Goal: Complete application form: Complete application form

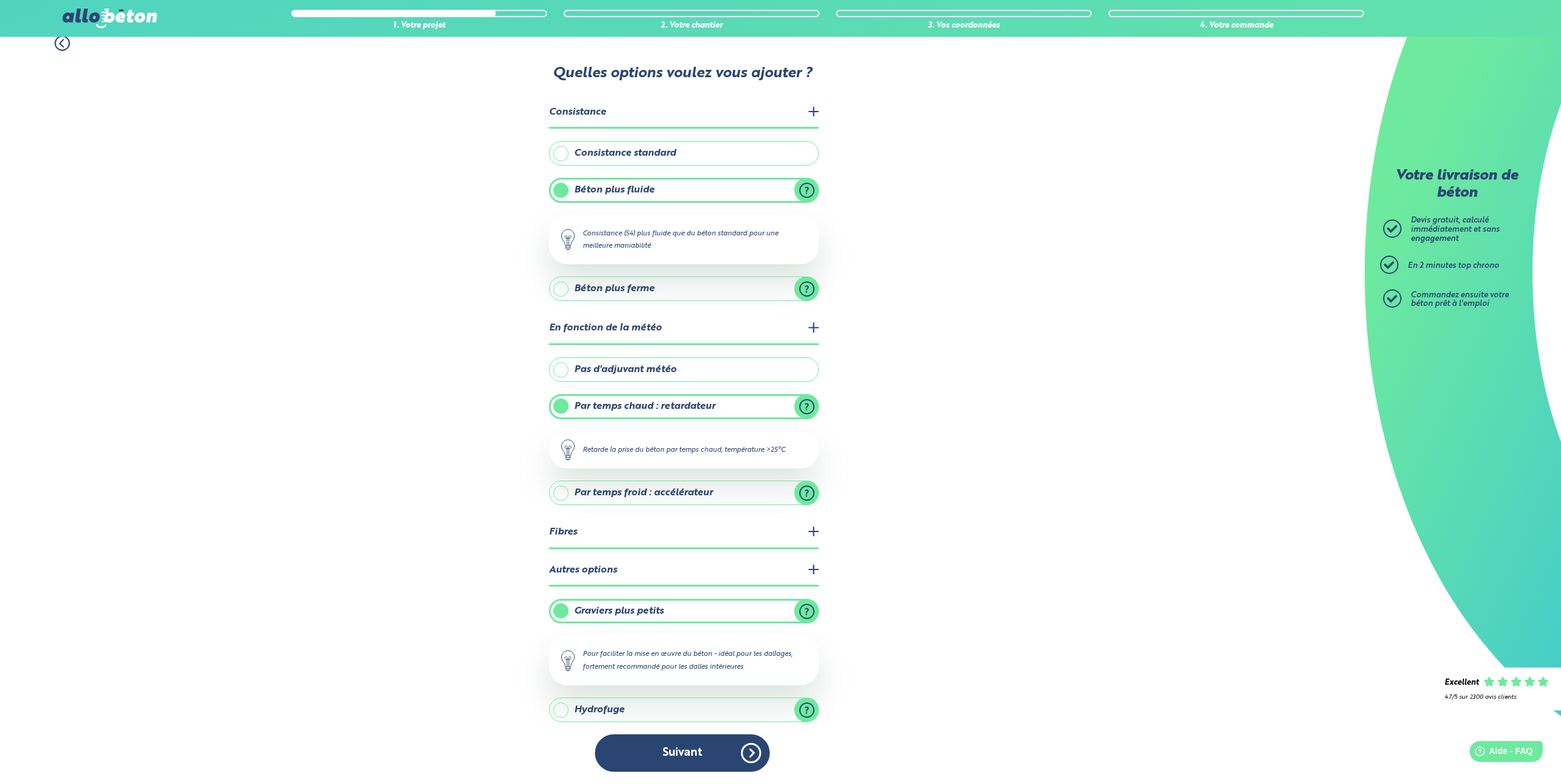
click at [720, 743] on button "Suivant" at bounding box center [682, 753] width 175 height 37
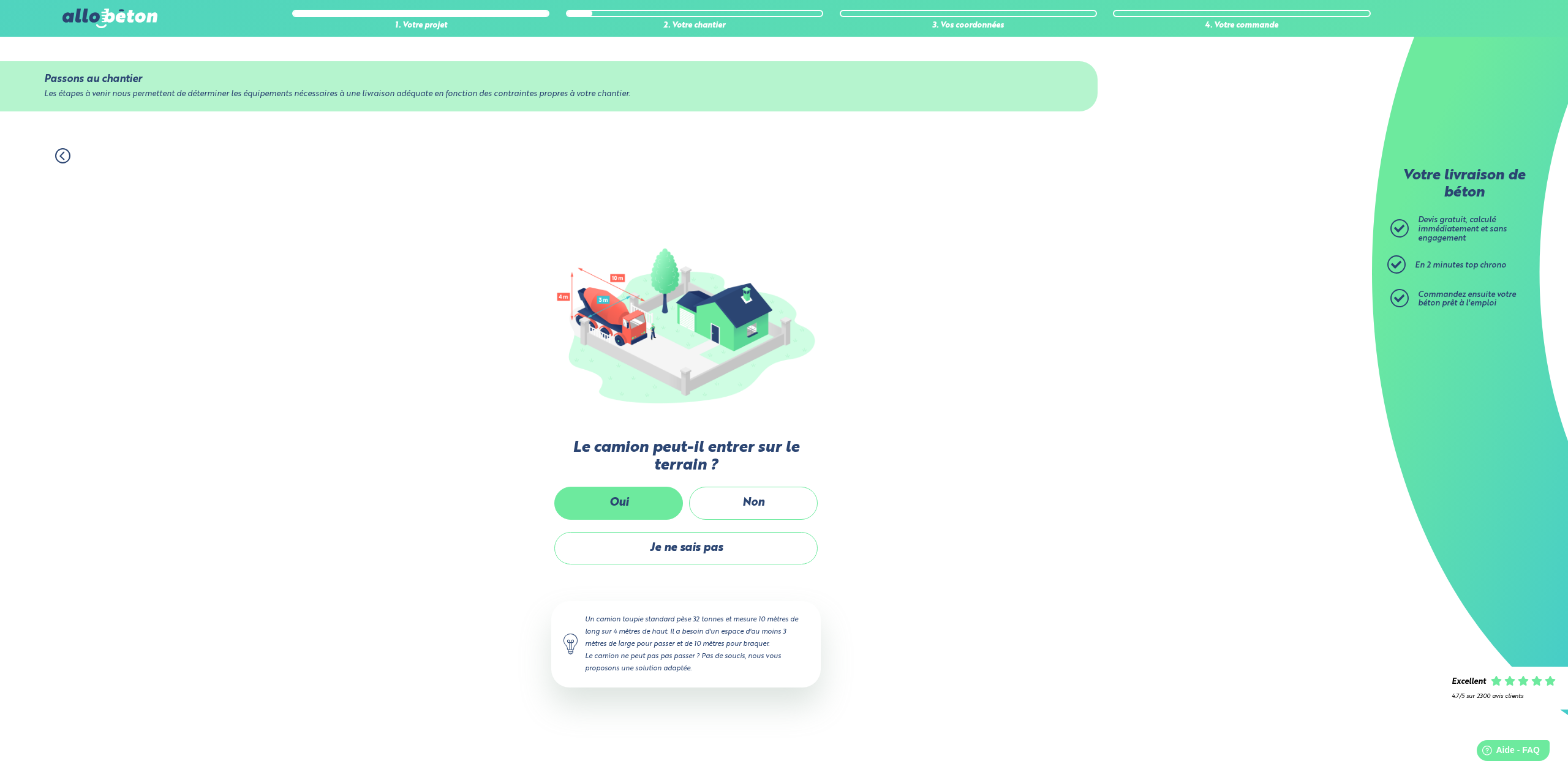
click at [625, 502] on label "Oui" at bounding box center [619, 503] width 129 height 32
click at [0, 0] on input "Oui" at bounding box center [0, 0] width 0 height 0
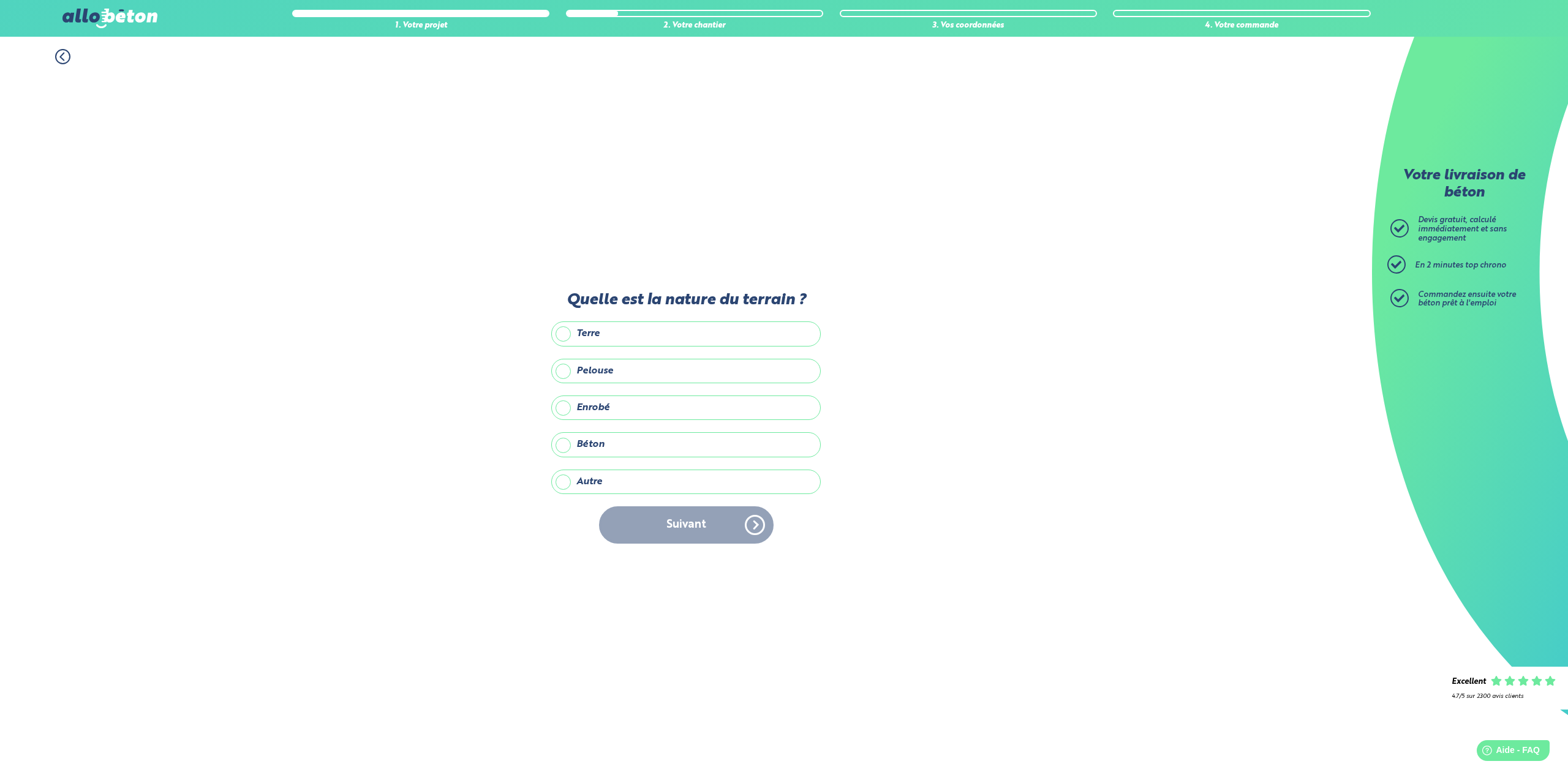
click at [560, 333] on label "Terre" at bounding box center [685, 334] width 269 height 25
click at [0, 0] on input "Terre" at bounding box center [0, 0] width 0 height 0
click at [685, 526] on button "Suivant" at bounding box center [686, 525] width 174 height 37
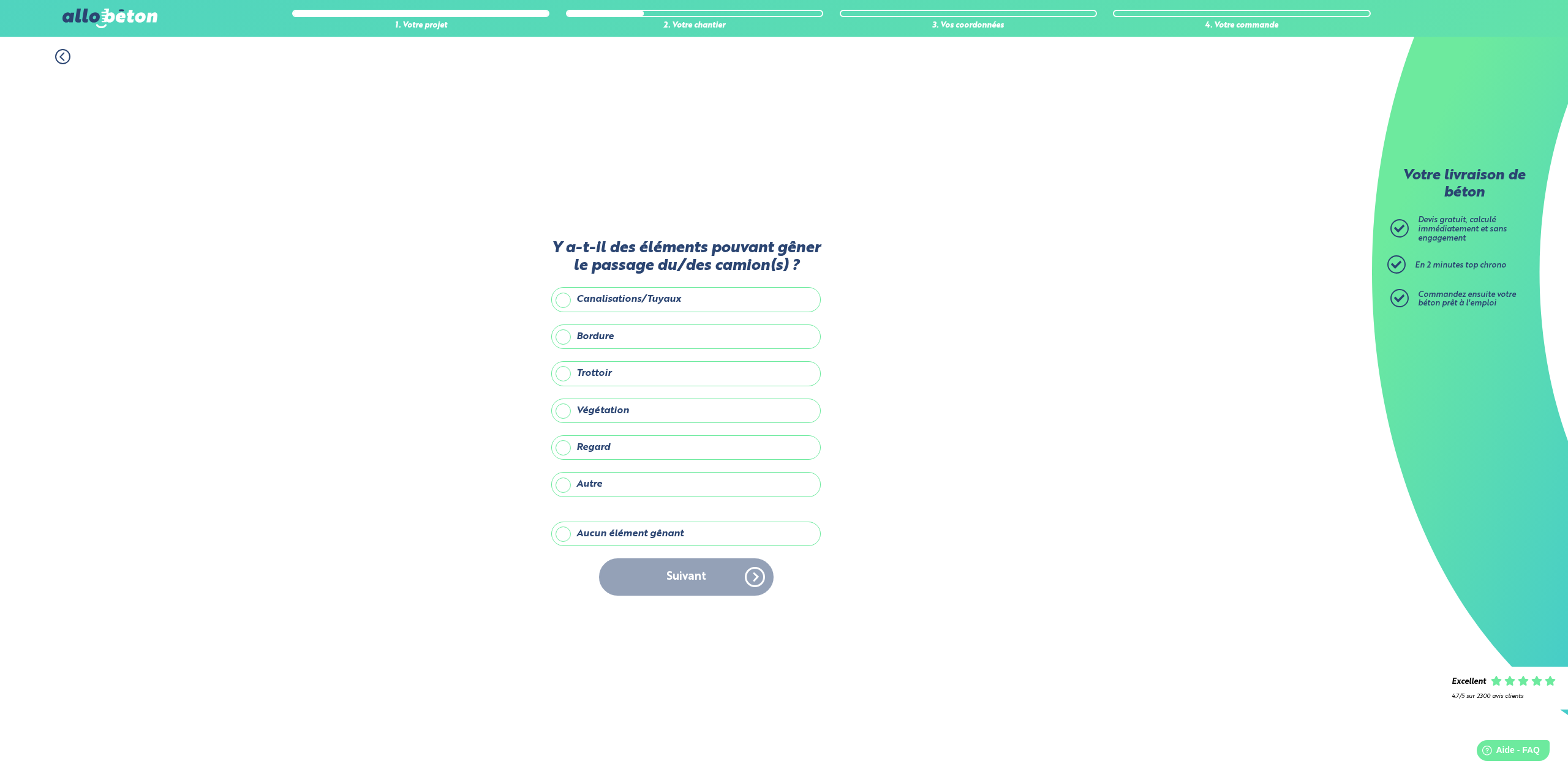
click at [564, 371] on label "Trottoir" at bounding box center [685, 374] width 269 height 25
click at [0, 0] on input "Trottoir" at bounding box center [0, 0] width 0 height 0
click at [561, 401] on label "Végétation" at bounding box center [685, 411] width 269 height 25
click at [0, 0] on input "Végétation" at bounding box center [0, 0] width 0 height 0
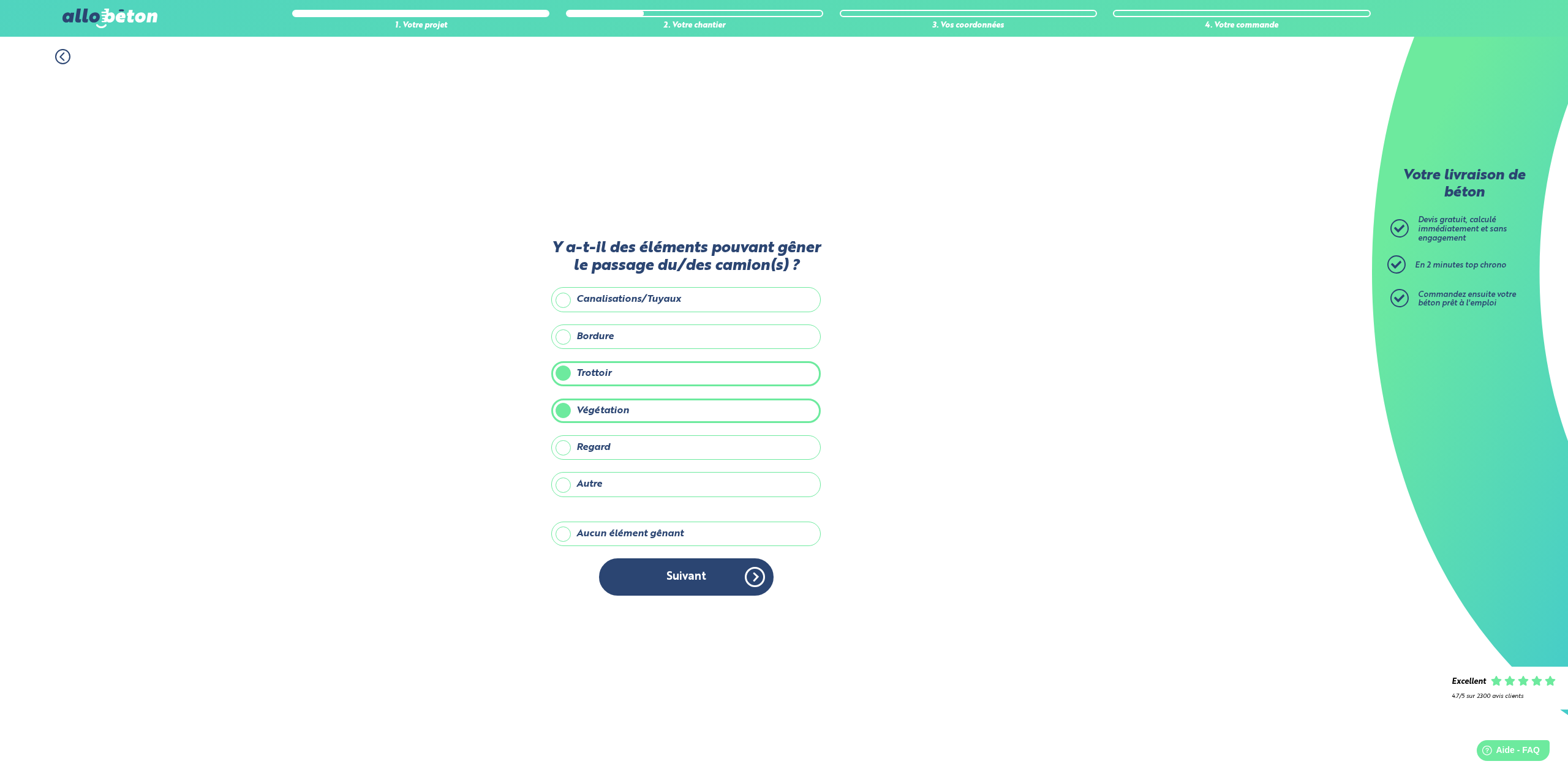
click at [563, 413] on label "Végétation" at bounding box center [685, 411] width 269 height 25
click at [0, 0] on input "Végétation" at bounding box center [0, 0] width 0 height 0
click at [646, 572] on button "Suivant" at bounding box center [686, 577] width 174 height 37
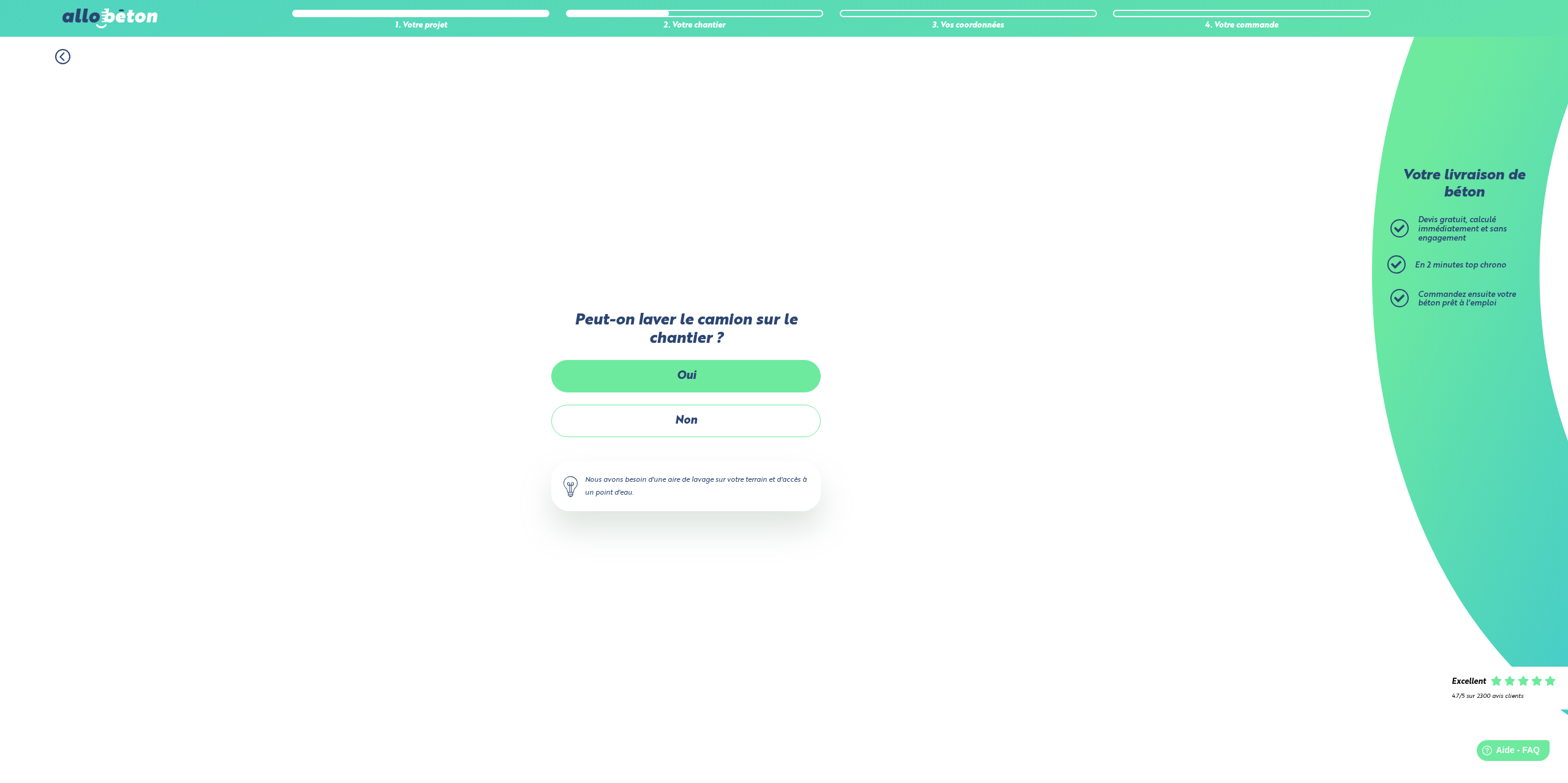
click at [677, 378] on label "Oui" at bounding box center [685, 376] width 269 height 32
click at [0, 0] on input "Oui" at bounding box center [0, 0] width 0 height 0
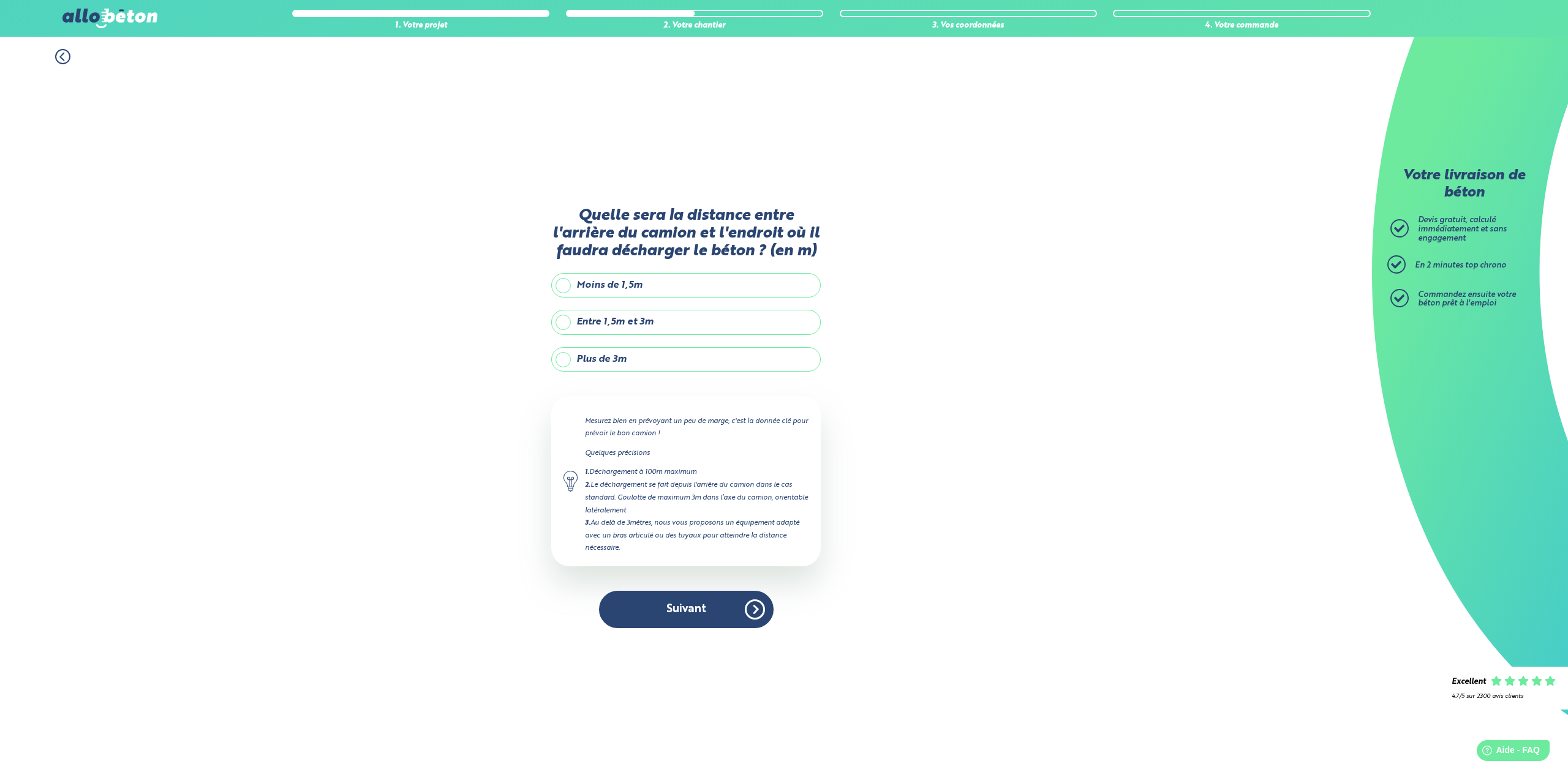
click at [566, 357] on label "Plus de 3m" at bounding box center [685, 359] width 269 height 25
click at [0, 0] on input "Plus de 3m" at bounding box center [0, 0] width 0 height 0
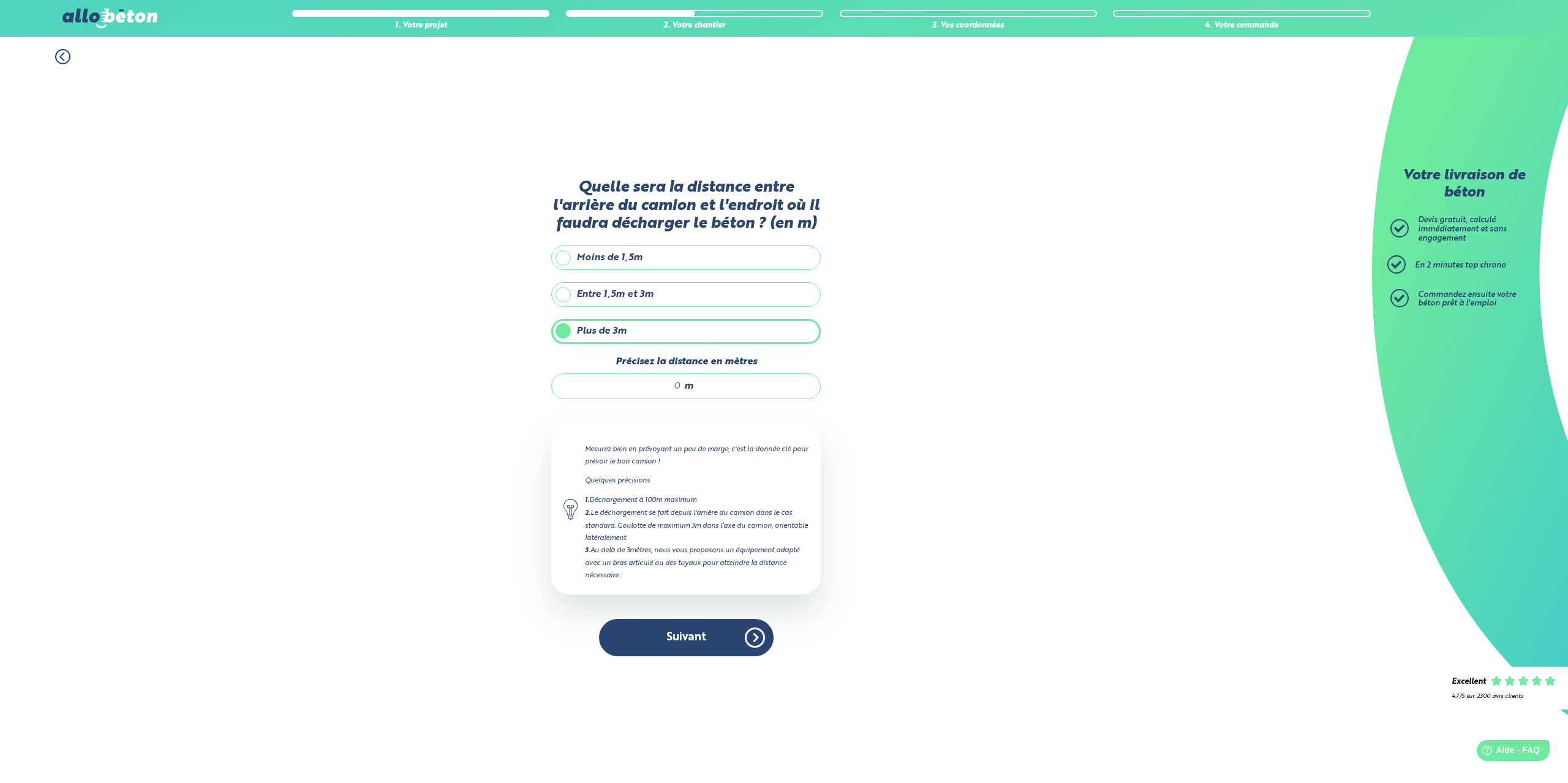
click at [682, 390] on div "m" at bounding box center [685, 386] width 269 height 25
click at [679, 390] on input "Précisez la distance en mètres" at bounding box center [623, 386] width 117 height 12
drag, startPoint x: 679, startPoint y: 390, endPoint x: 669, endPoint y: 390, distance: 10.0
click at [674, 390] on input "Précisez la distance en mètres" at bounding box center [623, 386] width 117 height 12
type input "13"
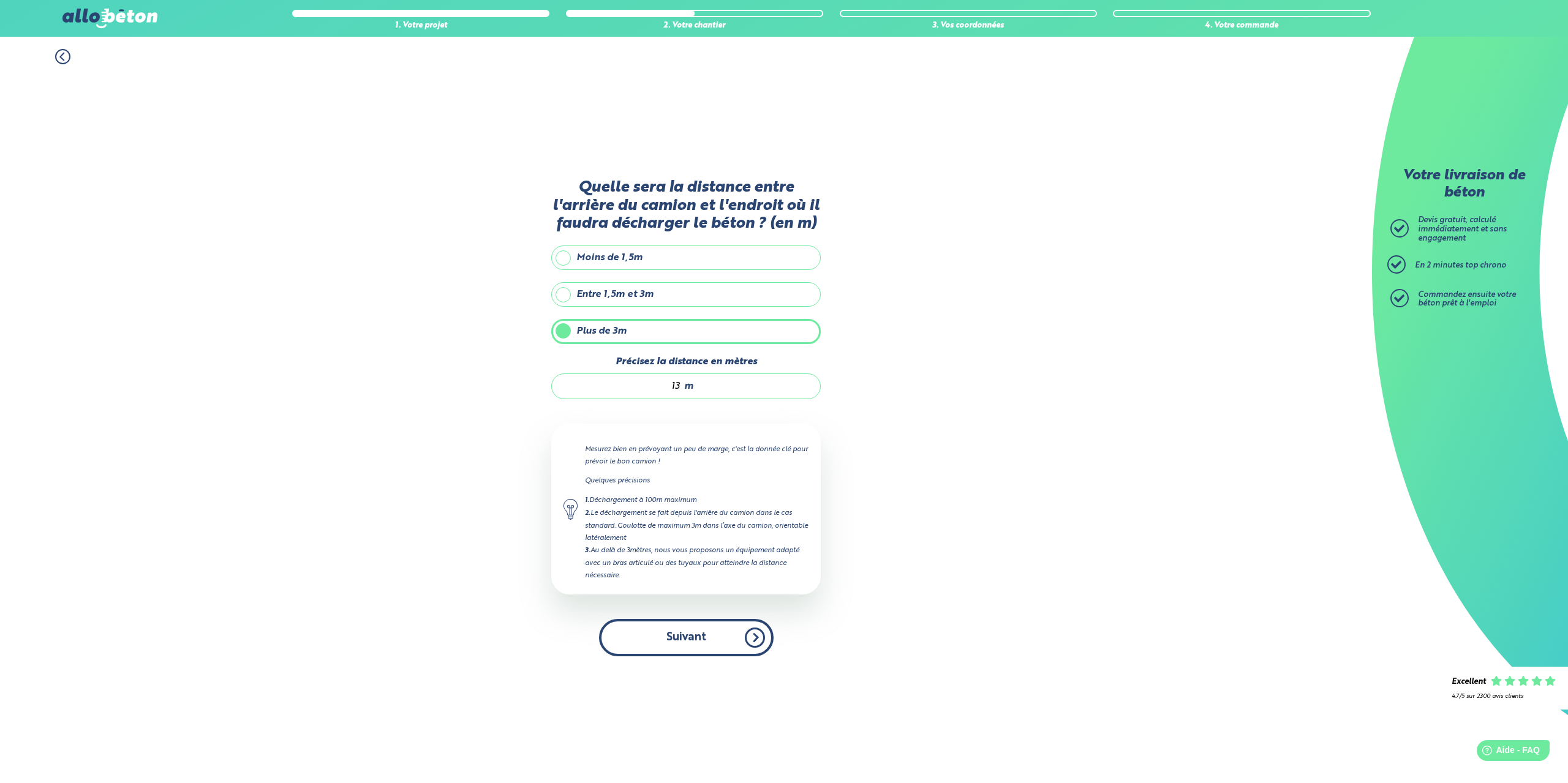
click at [699, 646] on button "Suivant" at bounding box center [686, 638] width 174 height 37
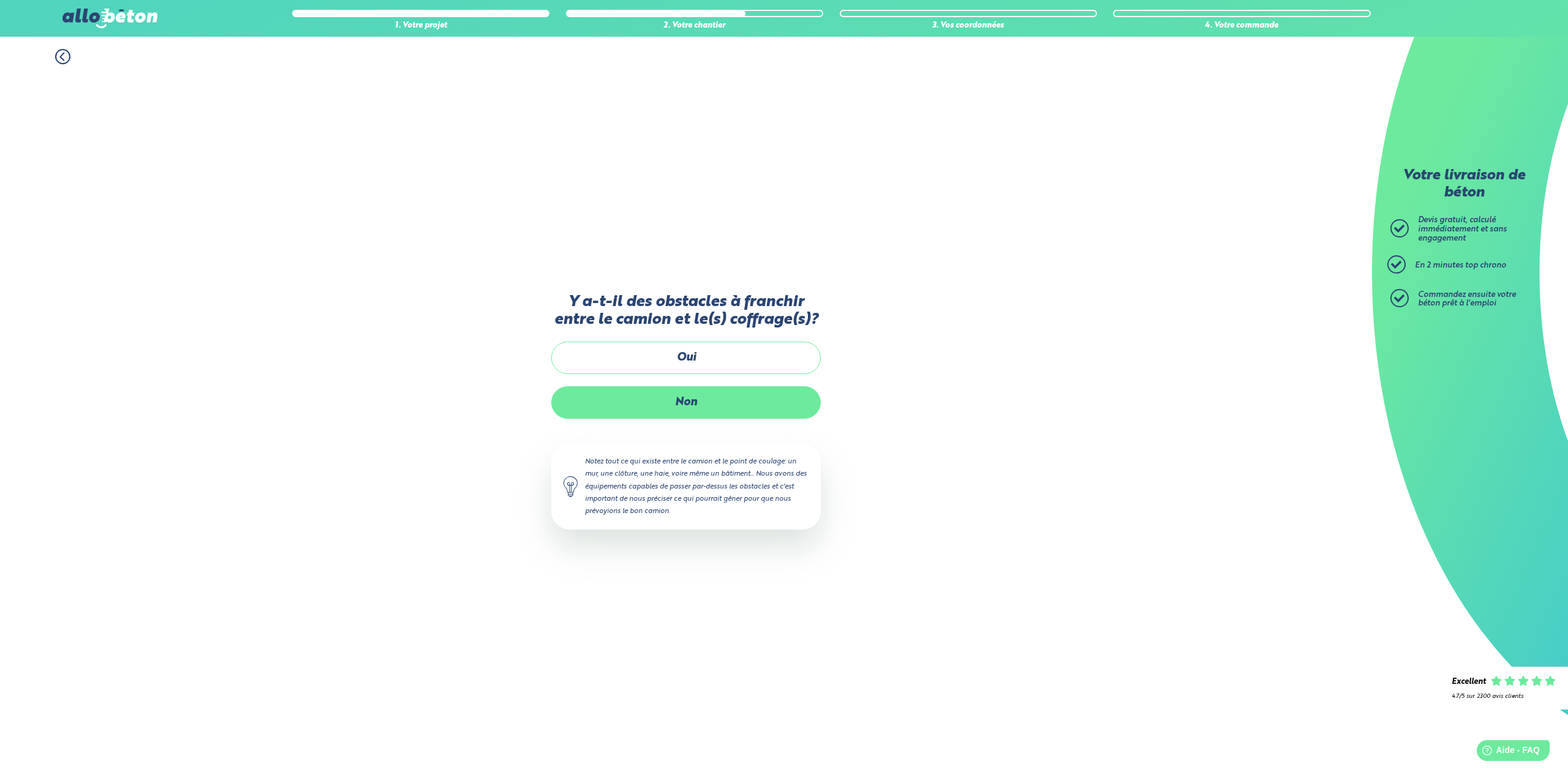
click at [683, 408] on label "Non" at bounding box center [685, 402] width 269 height 32
click at [0, 0] on input "Non" at bounding box center [0, 0] width 0 height 0
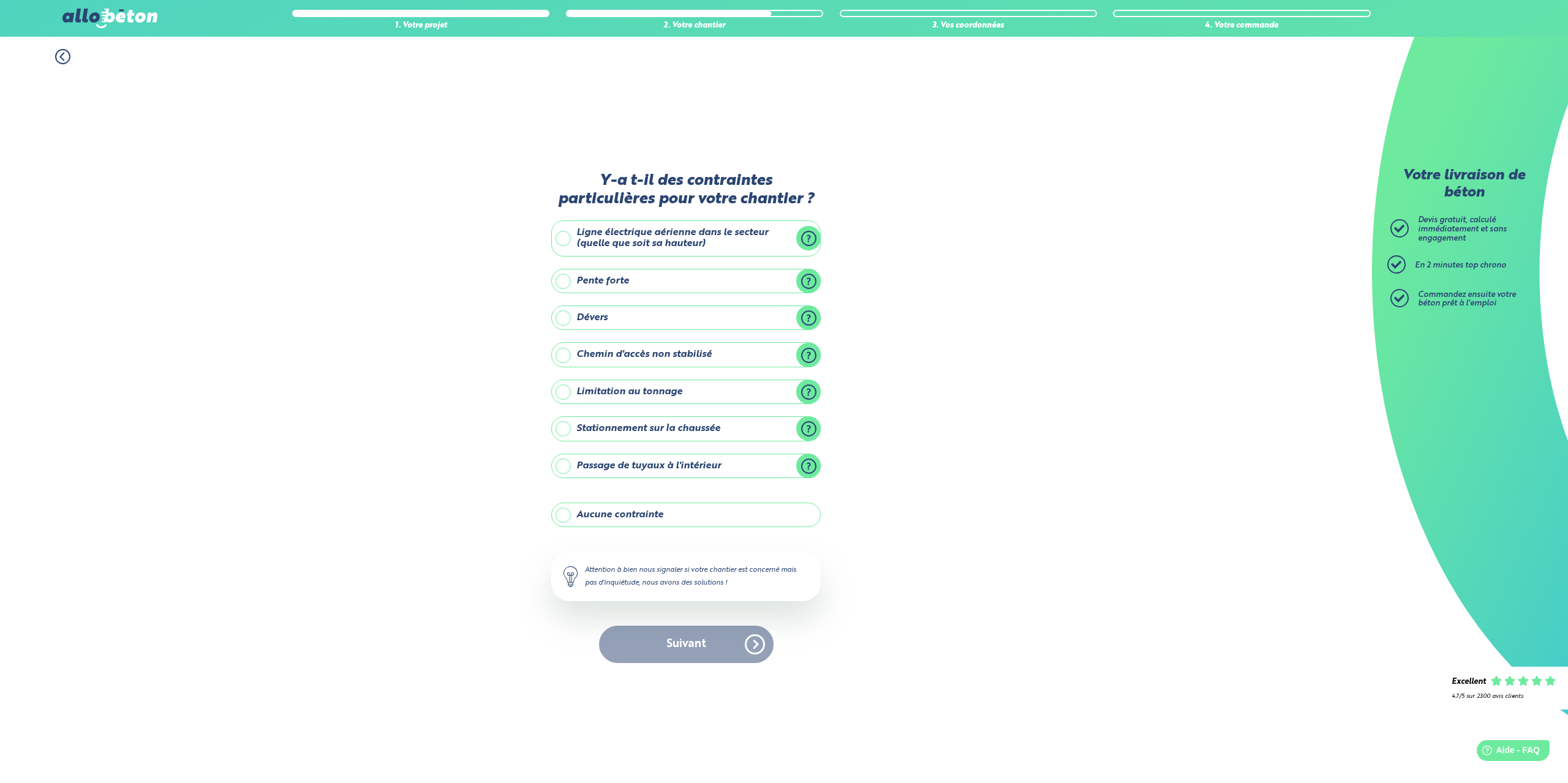
click at [650, 638] on div "Suivant" at bounding box center [685, 645] width 269 height 37
click at [572, 511] on label "Aucune contrainte" at bounding box center [685, 515] width 269 height 25
click at [0, 0] on input "Aucune contrainte" at bounding box center [0, 0] width 0 height 0
click at [653, 631] on button "Suivant" at bounding box center [686, 645] width 174 height 37
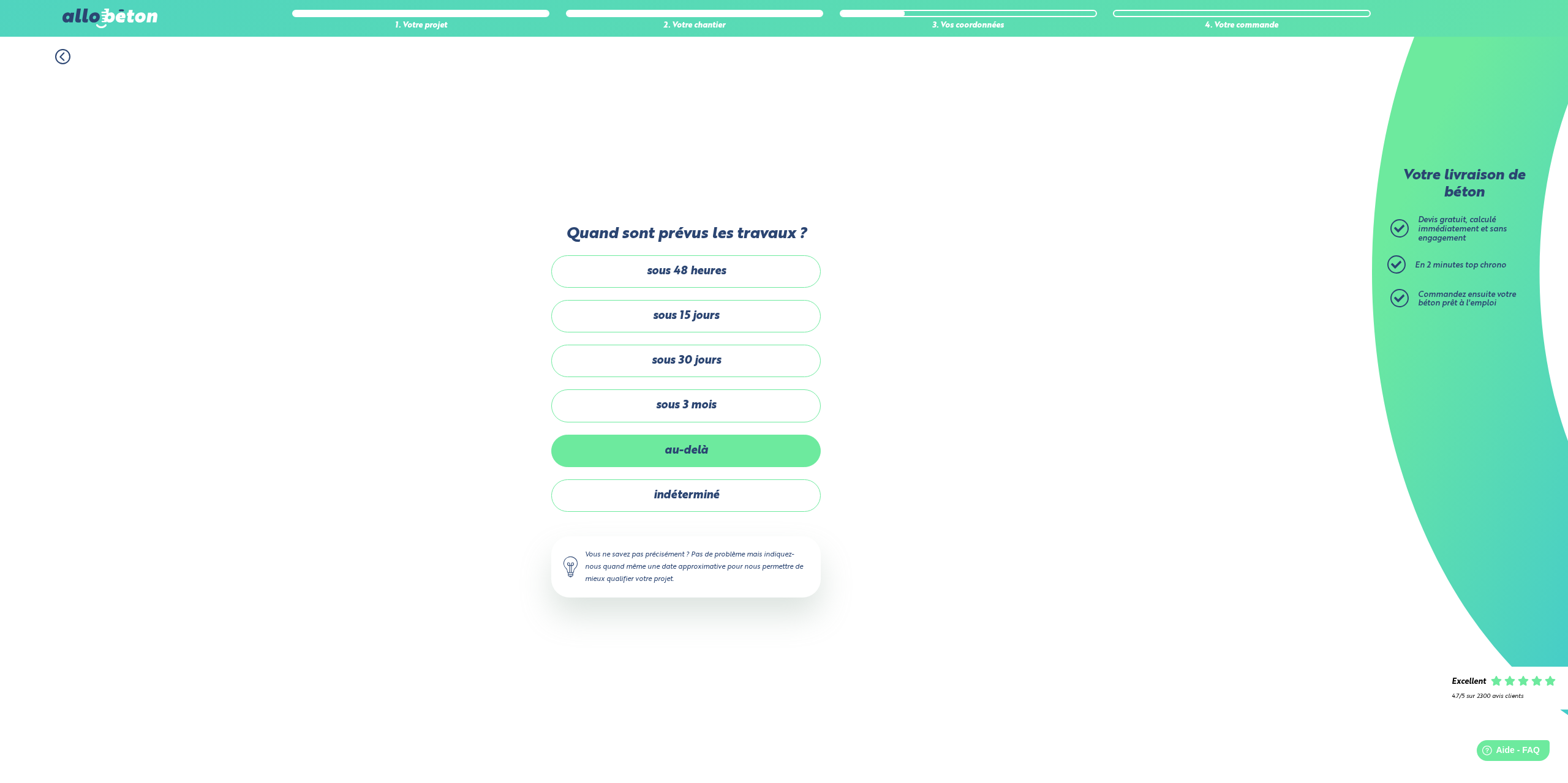
click at [678, 443] on label "au-delà" at bounding box center [685, 450] width 269 height 32
click at [0, 0] on input "au-delà" at bounding box center [0, 0] width 0 height 0
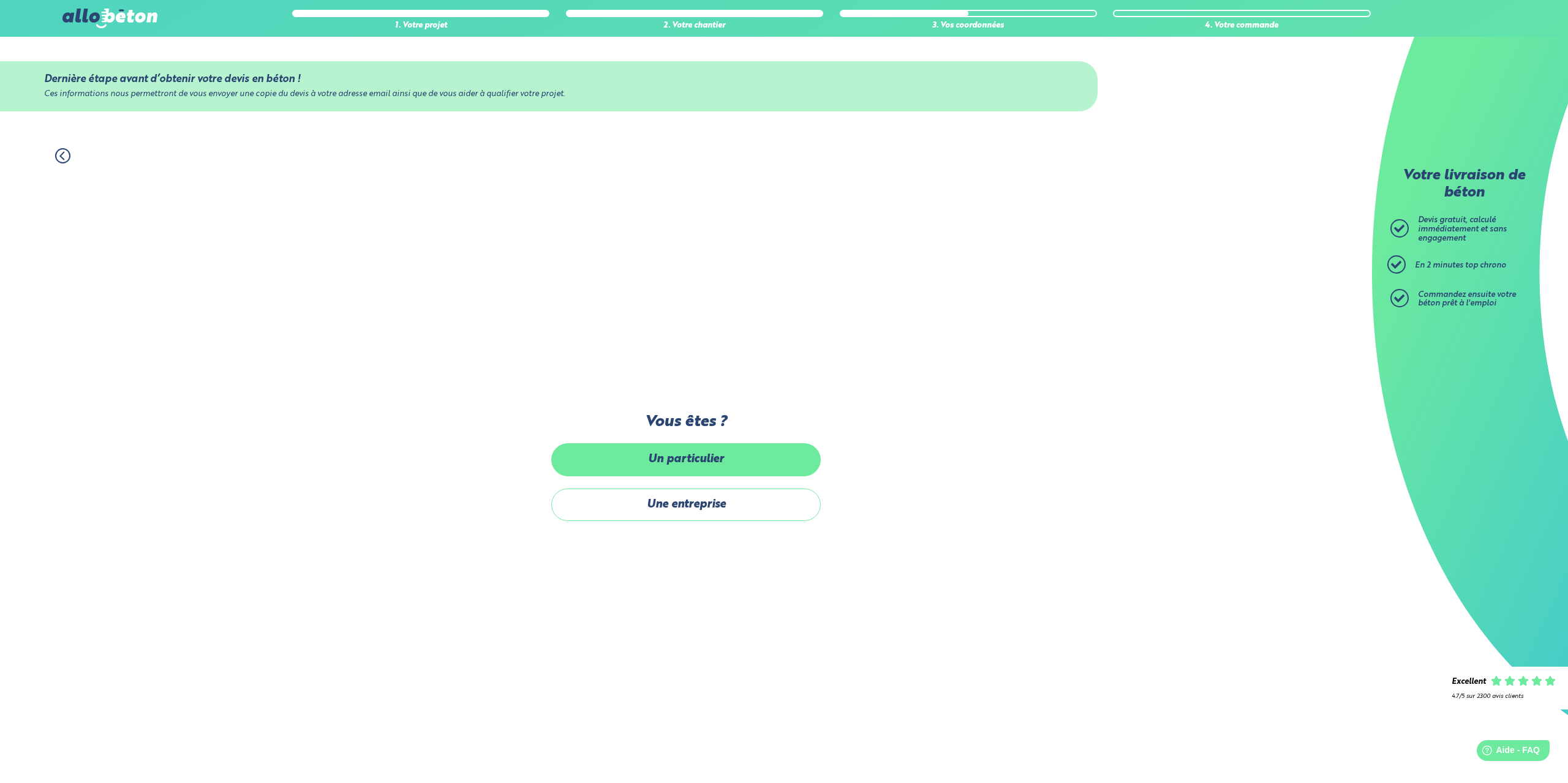
click at [689, 455] on label "Un particulier" at bounding box center [685, 459] width 269 height 32
click at [0, 0] on input "Un particulier" at bounding box center [0, 0] width 0 height 0
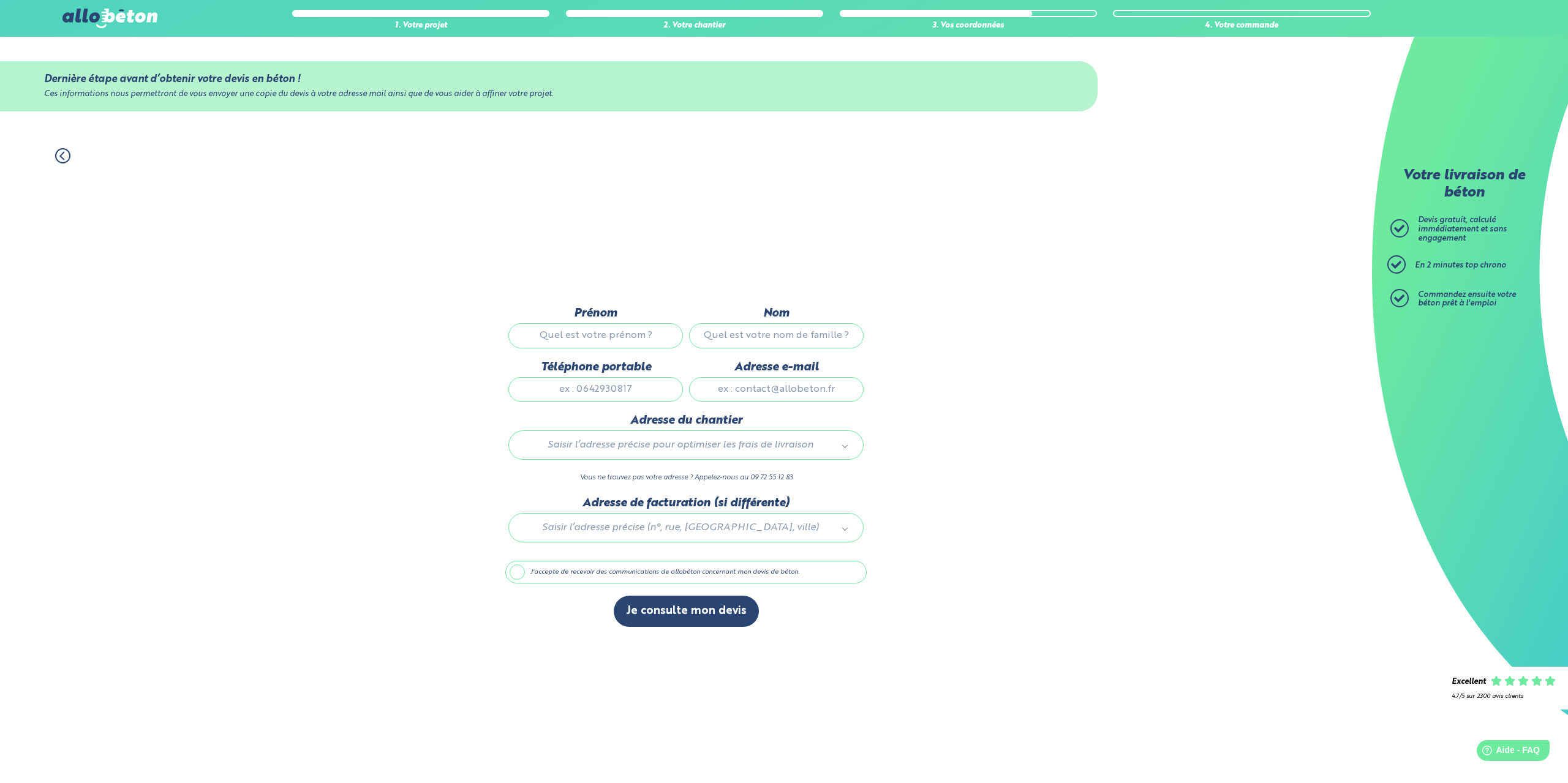
click at [617, 329] on input "Prénom" at bounding box center [595, 336] width 174 height 25
type input "Lucas"
type input "Turcaud"
type input "0789611107"
type input "9 rue petite rue"
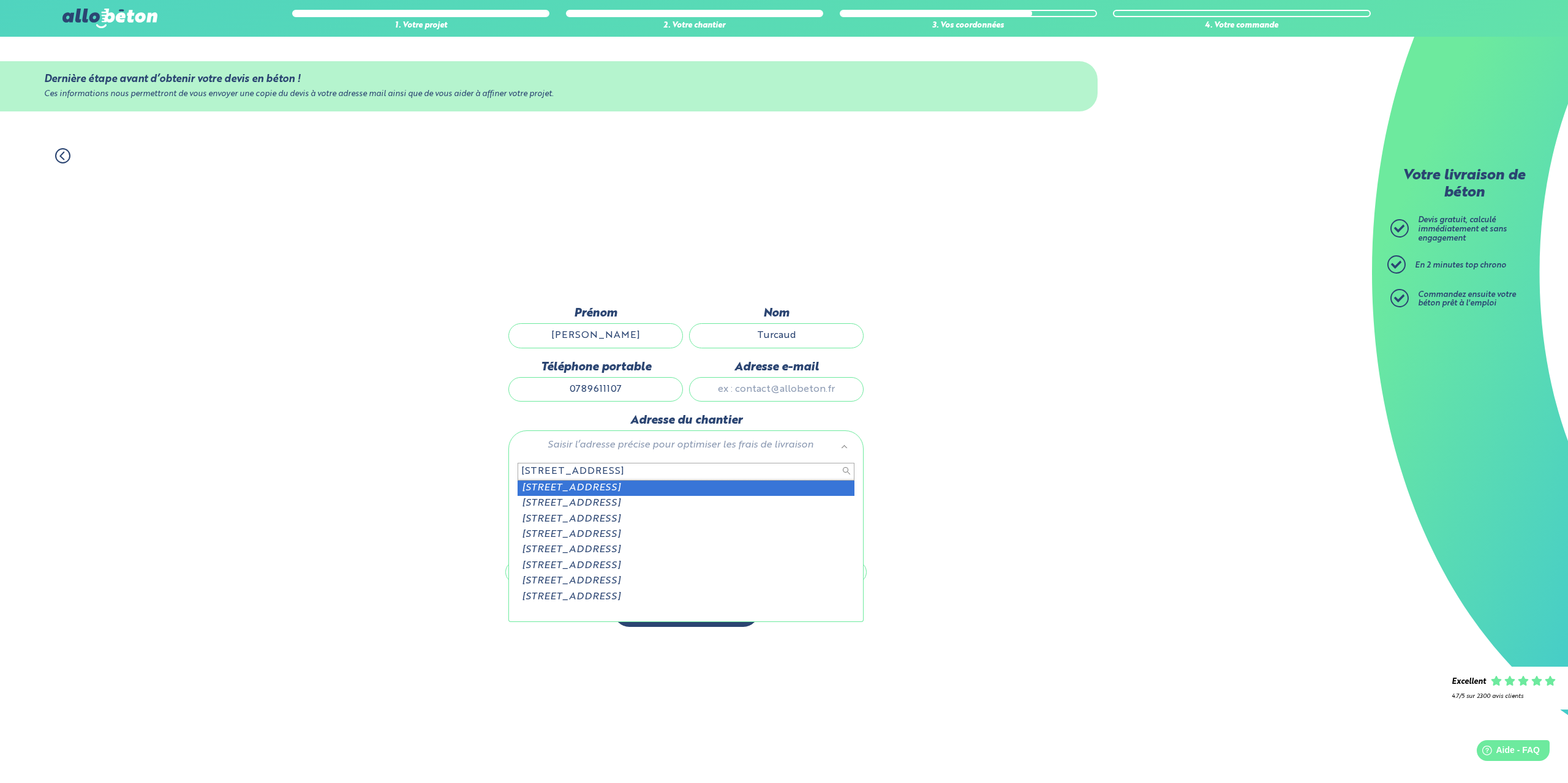
drag, startPoint x: 610, startPoint y: 469, endPoint x: 493, endPoint y: 452, distance: 118.2
click at [500, 453] on body "09 72 55 12 83 Conseils et Appel Gratuits nos produits le béton prêt à l'emploi…" at bounding box center [784, 391] width 1568 height 783
type input "4 chemain du grand geay"
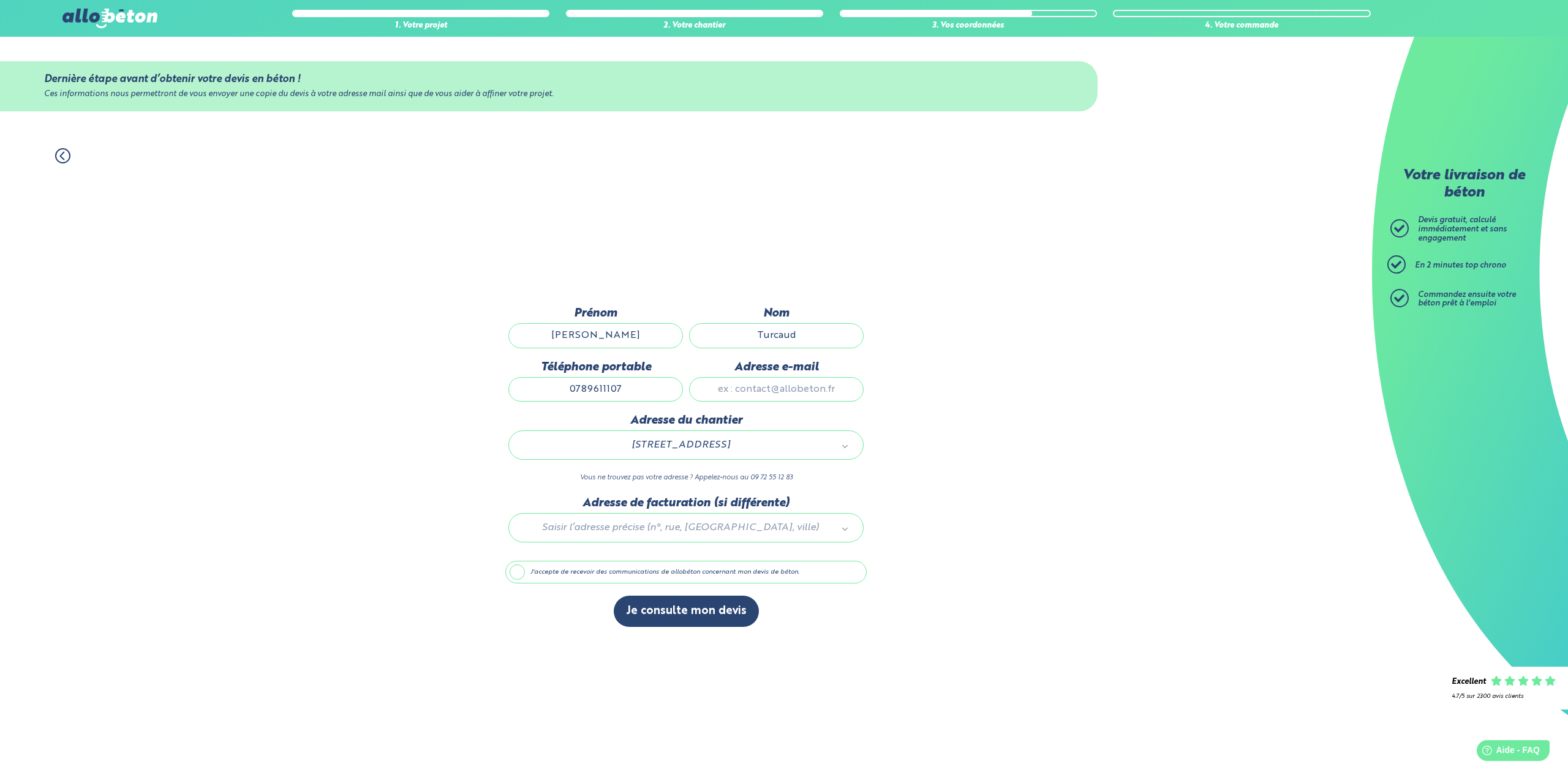
click at [679, 532] on div at bounding box center [686, 525] width 362 height 58
click at [527, 574] on label "J'accepte de recevoir des communications de allobéton concernant mon devis de b…" at bounding box center [686, 573] width 362 height 23
click at [0, 0] on input "J'accepte de recevoir des communications de allobéton concernant mon devis de b…" at bounding box center [0, 0] width 0 height 0
click at [679, 615] on button "Je consulte mon devis" at bounding box center [686, 611] width 145 height 31
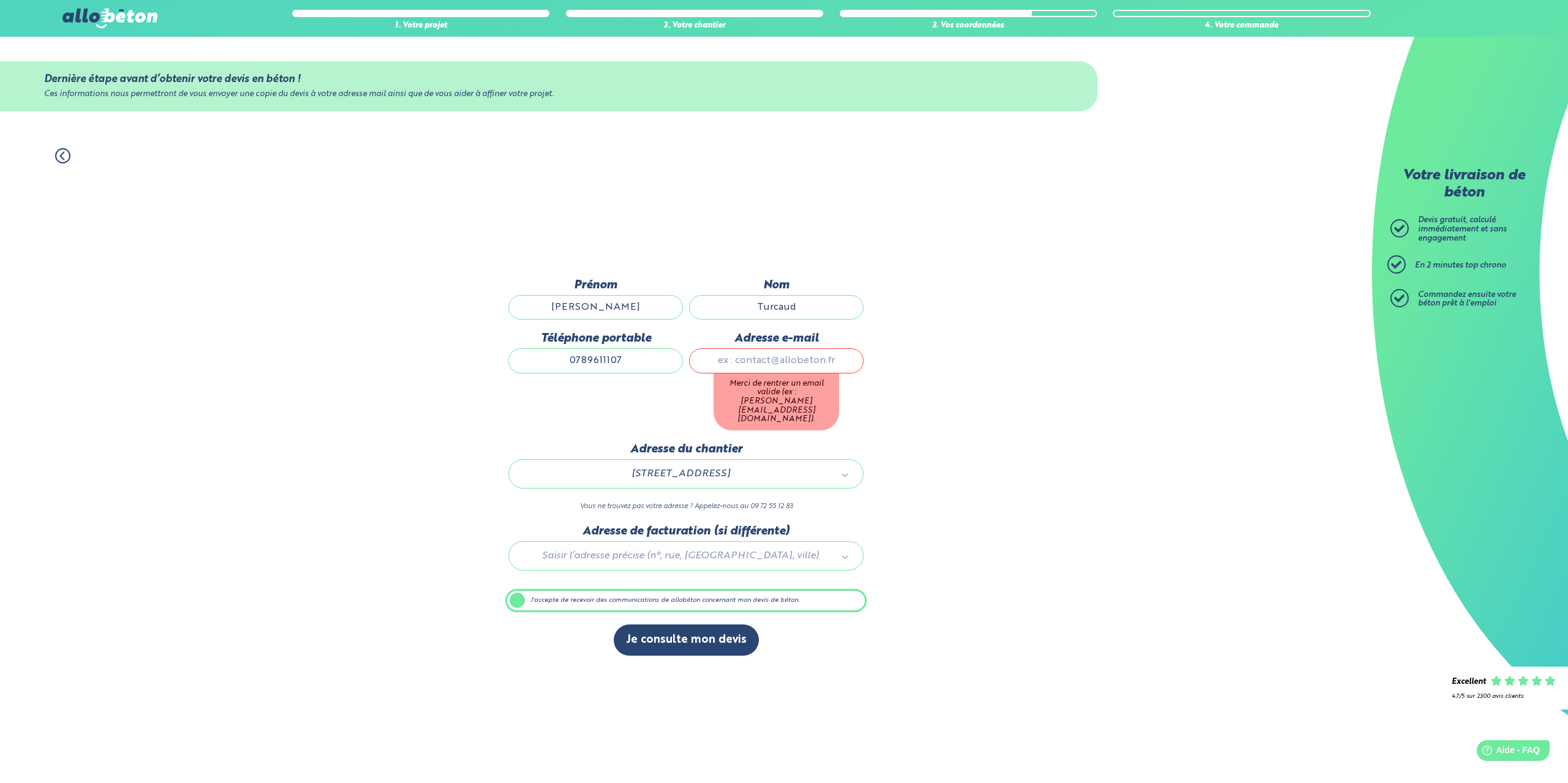
click at [780, 373] on input "Adresse e-mail" at bounding box center [776, 361] width 174 height 25
type input "lucasturcaud@hotmail.fr"
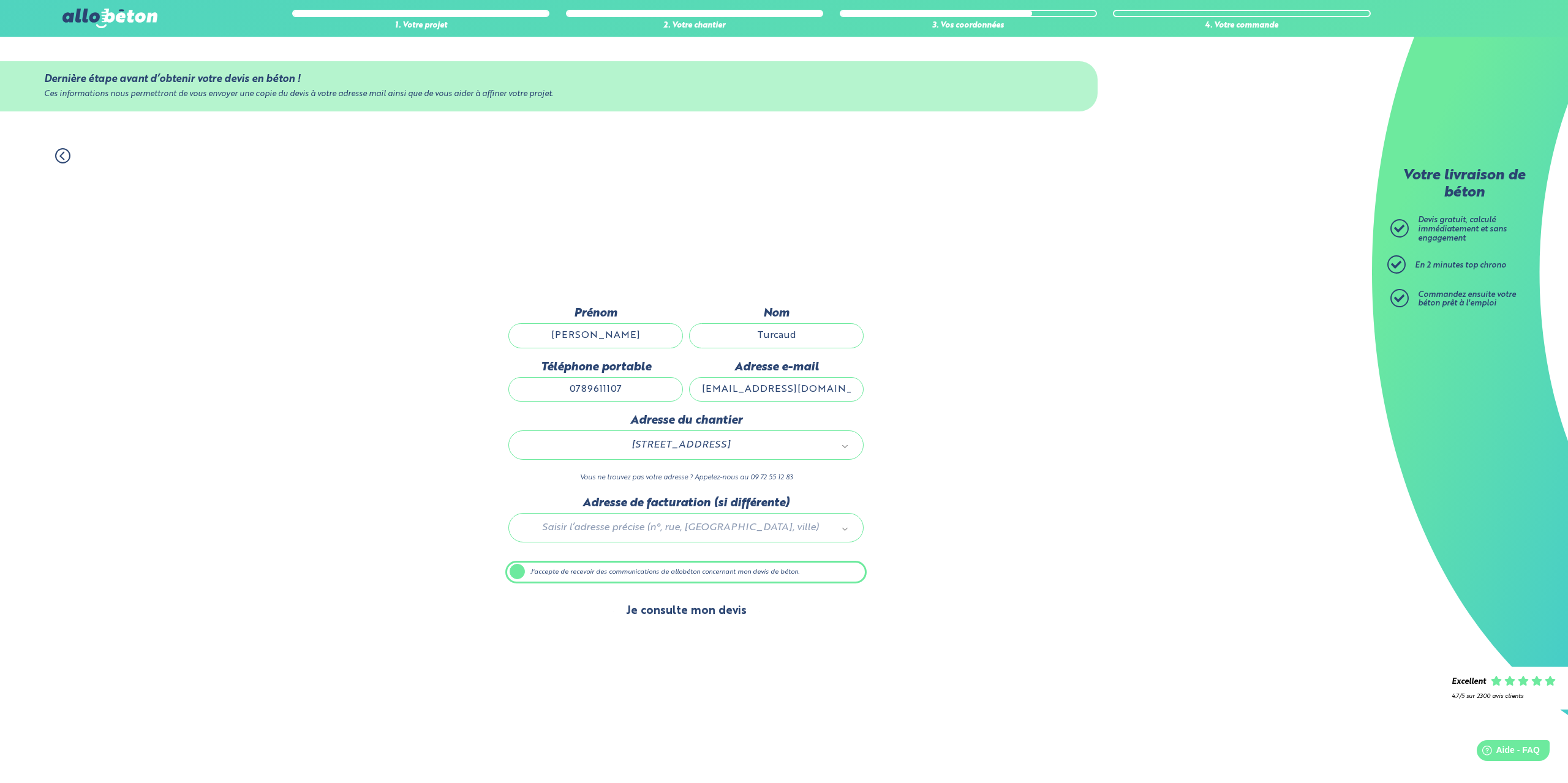
click at [700, 613] on button "Je consulte mon devis" at bounding box center [686, 611] width 145 height 31
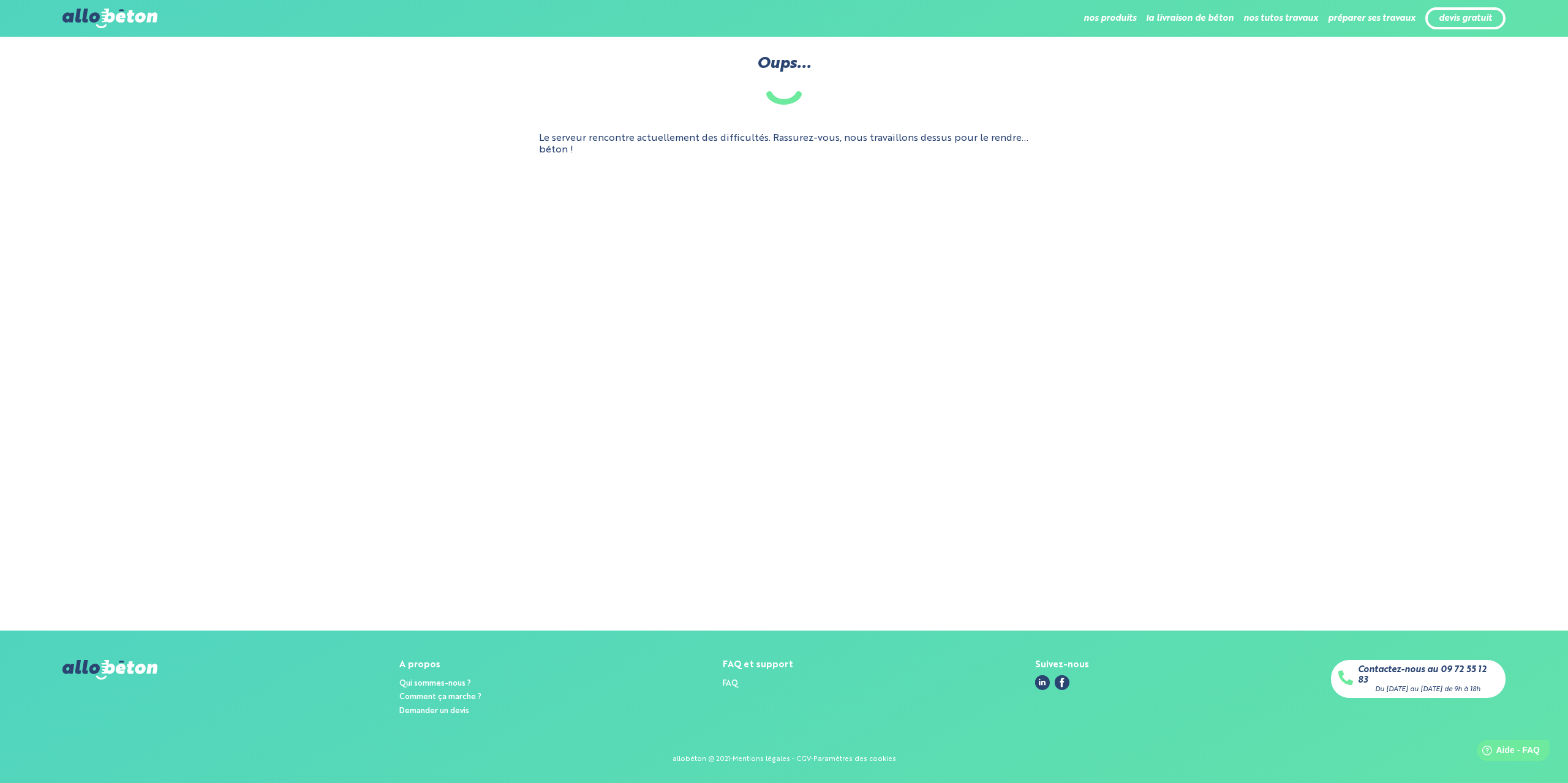
click at [799, 331] on main "Oups... Le serveur rencontre actuellement des difficultés. Rassurez-vous, nous …" at bounding box center [784, 333] width 1568 height 594
click at [738, 136] on p "Le serveur rencontre actuellement des difficultés. Rassurez-vous, nous travaill…" at bounding box center [784, 144] width 490 height 23
click at [805, 242] on main "Oups... Le serveur rencontre actuellement des difficultés. Rassurez-vous, nous …" at bounding box center [784, 333] width 1568 height 594
click at [836, 295] on main "Oups... Le serveur rencontre actuellement des difficultés. Rassurez-vous, nous …" at bounding box center [784, 333] width 1568 height 594
click at [636, 235] on main "Oups... Le serveur rencontre actuellement des difficultés. Rassurez-vous, nous …" at bounding box center [784, 333] width 1568 height 594
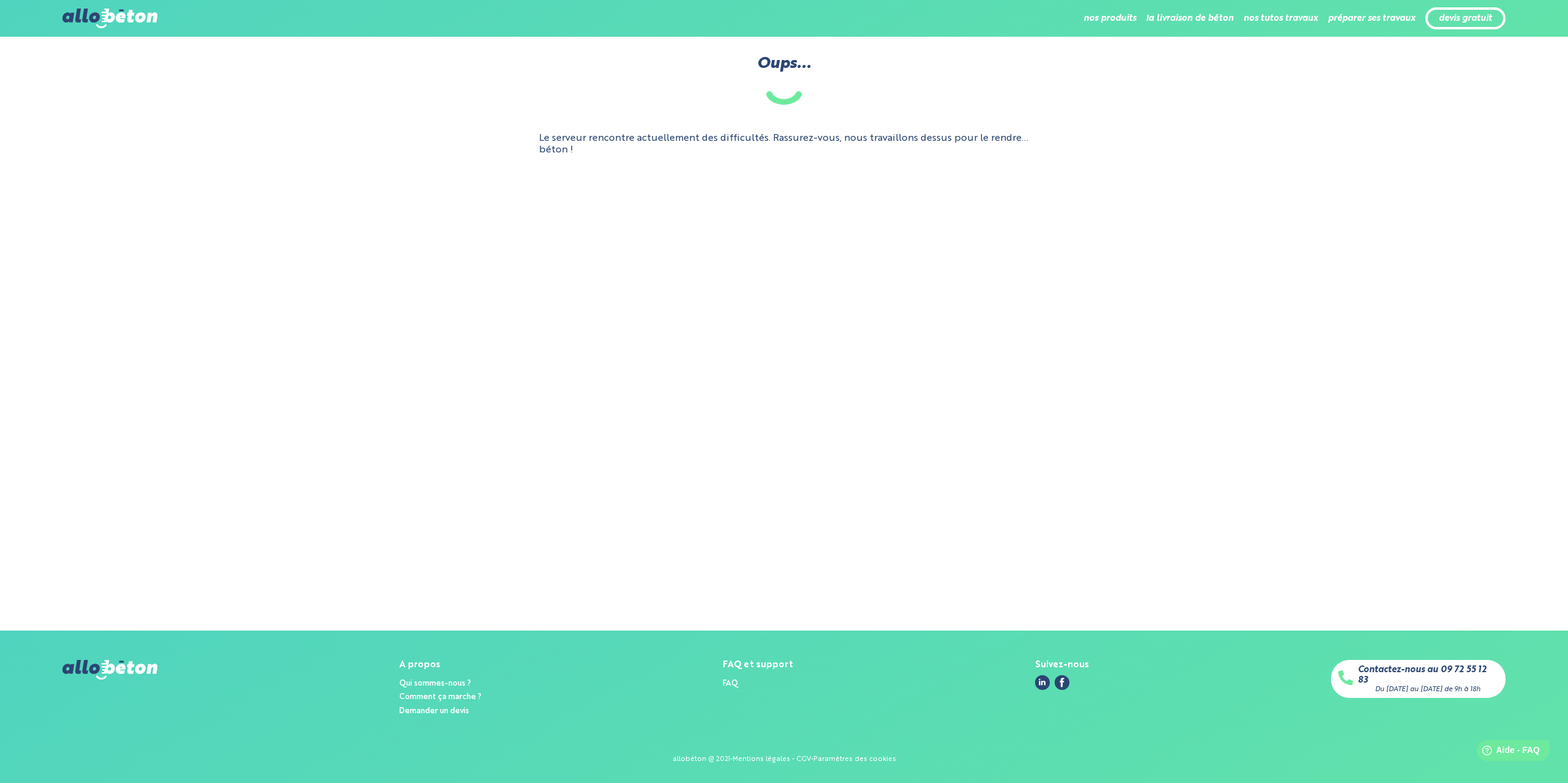
click at [845, 150] on p "Le serveur rencontre actuellement des difficultés. Rassurez-vous, nous travaill…" at bounding box center [784, 144] width 490 height 23
click at [1452, 21] on link "devis gratuit" at bounding box center [1465, 19] width 53 height 10
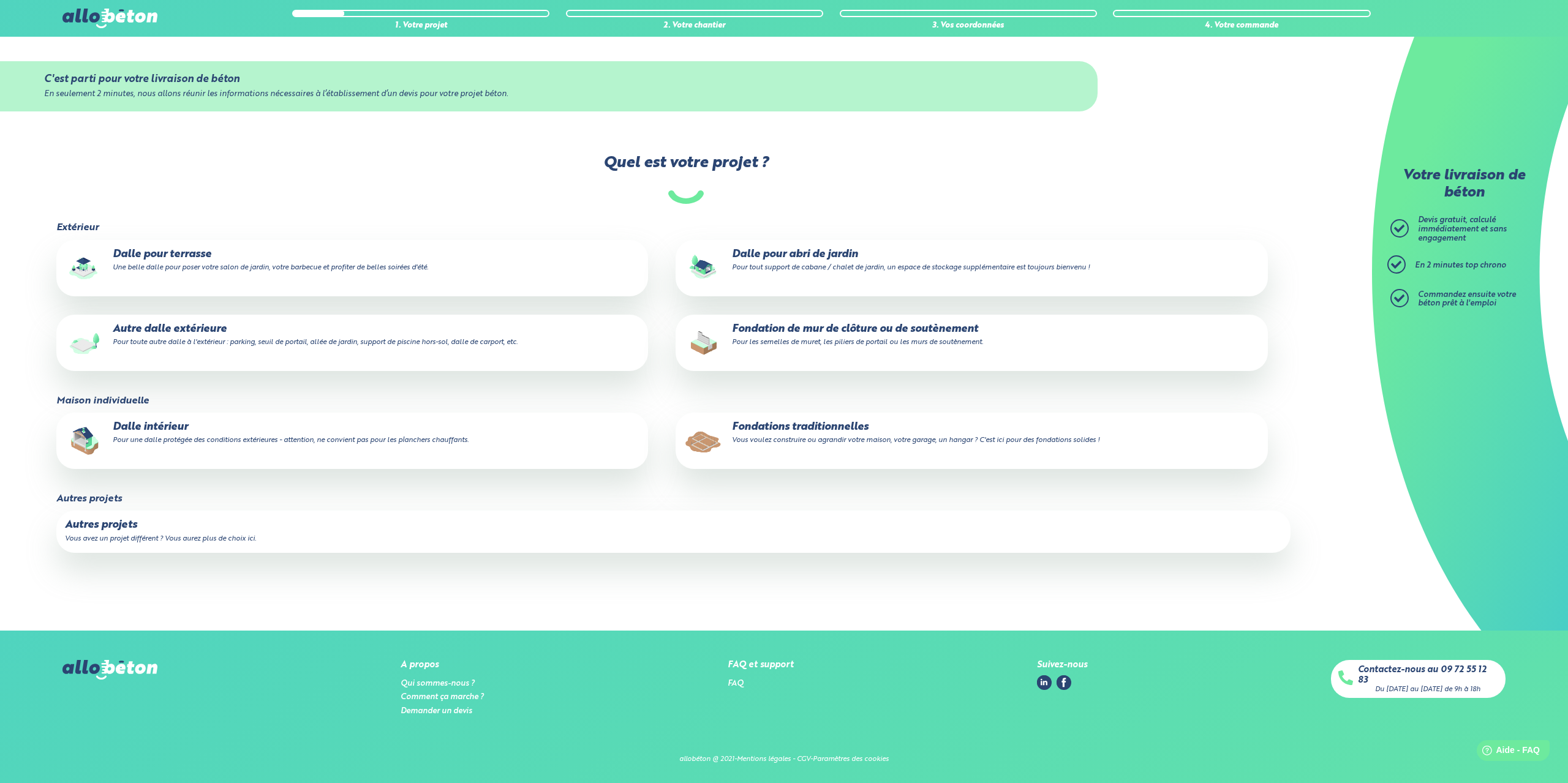
click at [828, 434] on p "Fondations traditionnelles Vous voulez construire ou agrandir votre maison, vot…" at bounding box center [971, 434] width 575 height 25
click at [0, 0] on input "Fondations traditionnelles Vous voulez construire ou agrandir votre maison, vot…" at bounding box center [0, 0] width 0 height 0
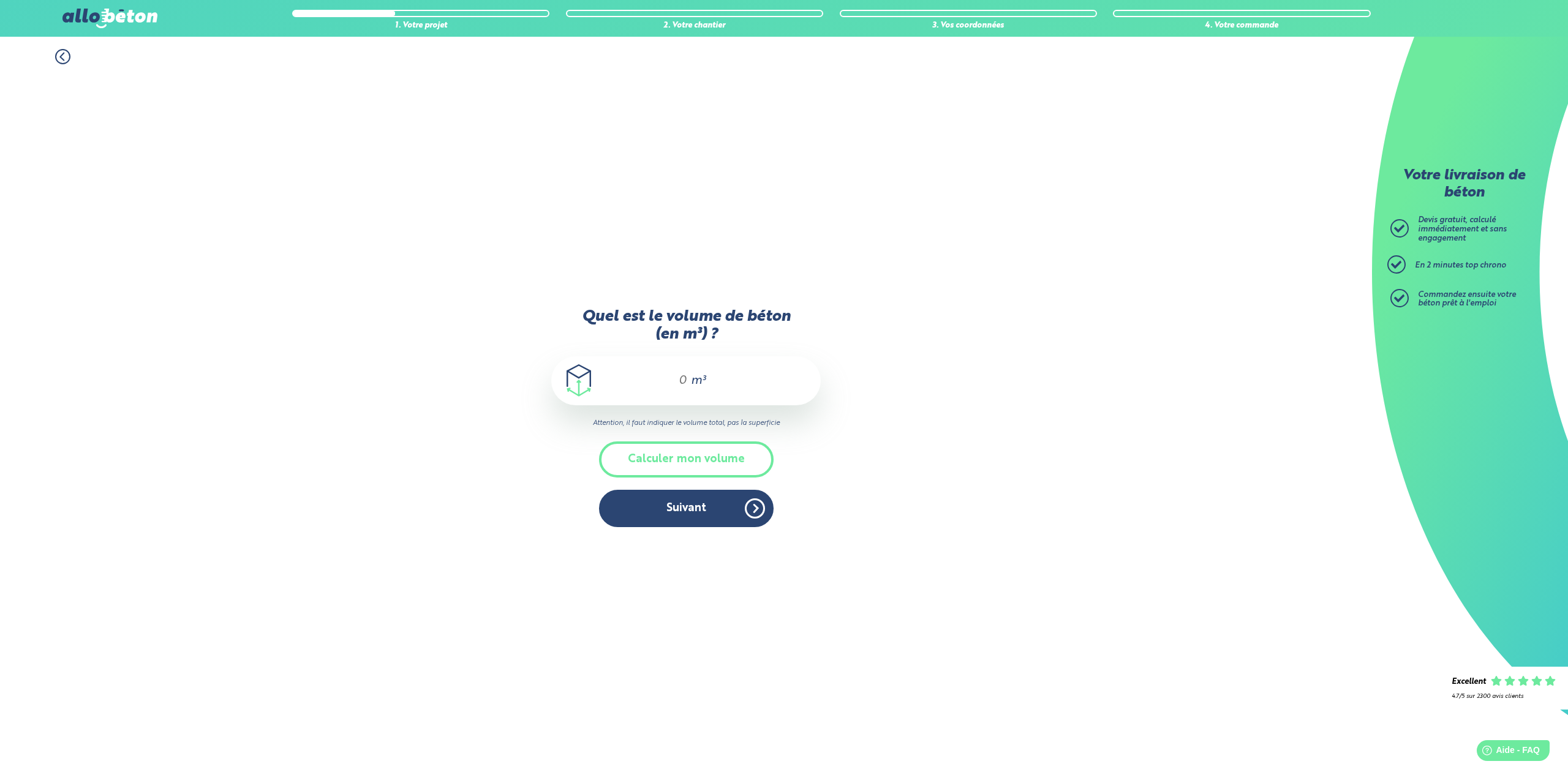
click at [686, 373] on div "m³" at bounding box center [685, 381] width 269 height 49
type input "15"
click at [720, 503] on button "Suivant" at bounding box center [686, 508] width 174 height 37
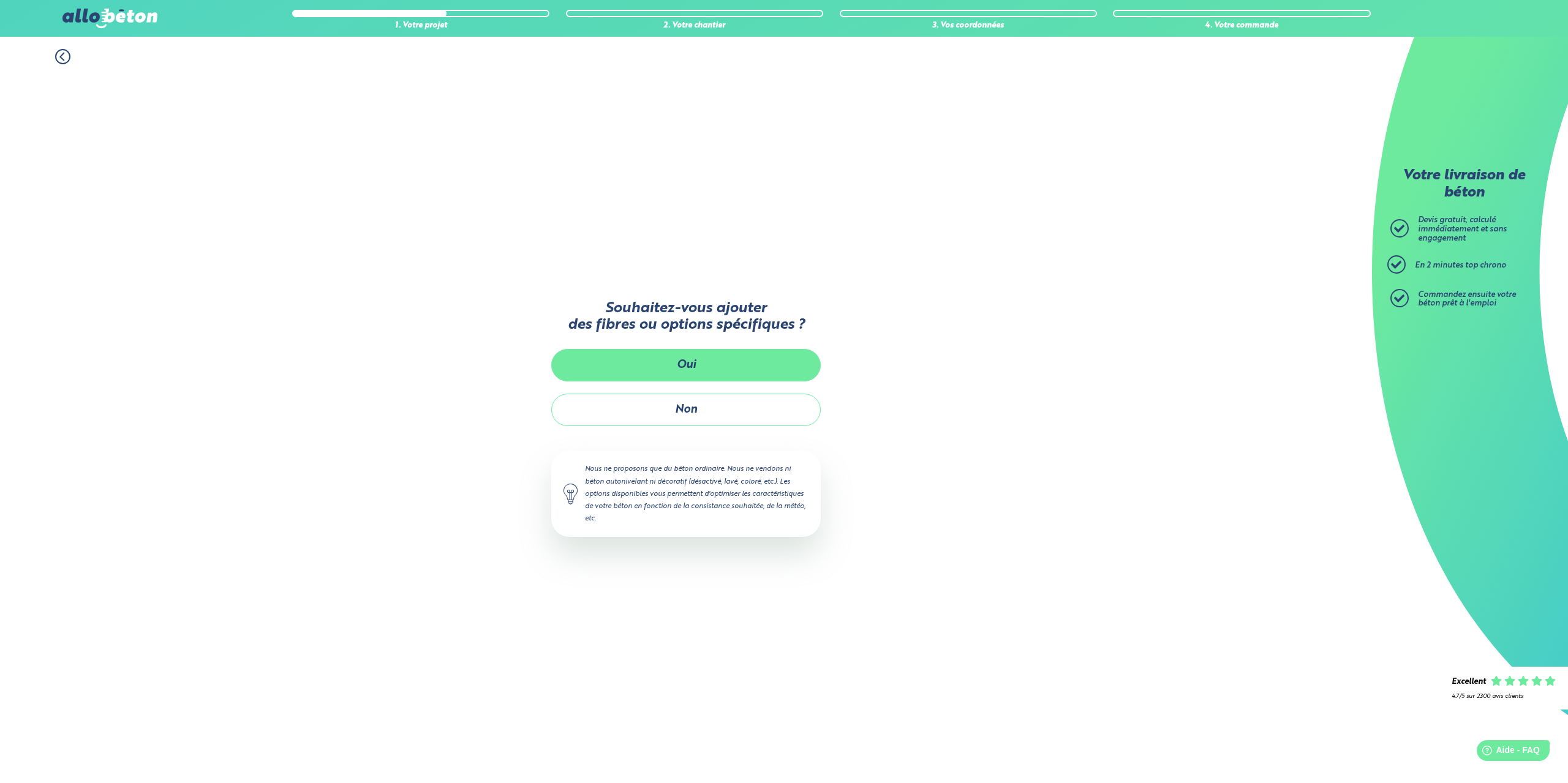
click at [703, 364] on button "Oui" at bounding box center [685, 365] width 269 height 32
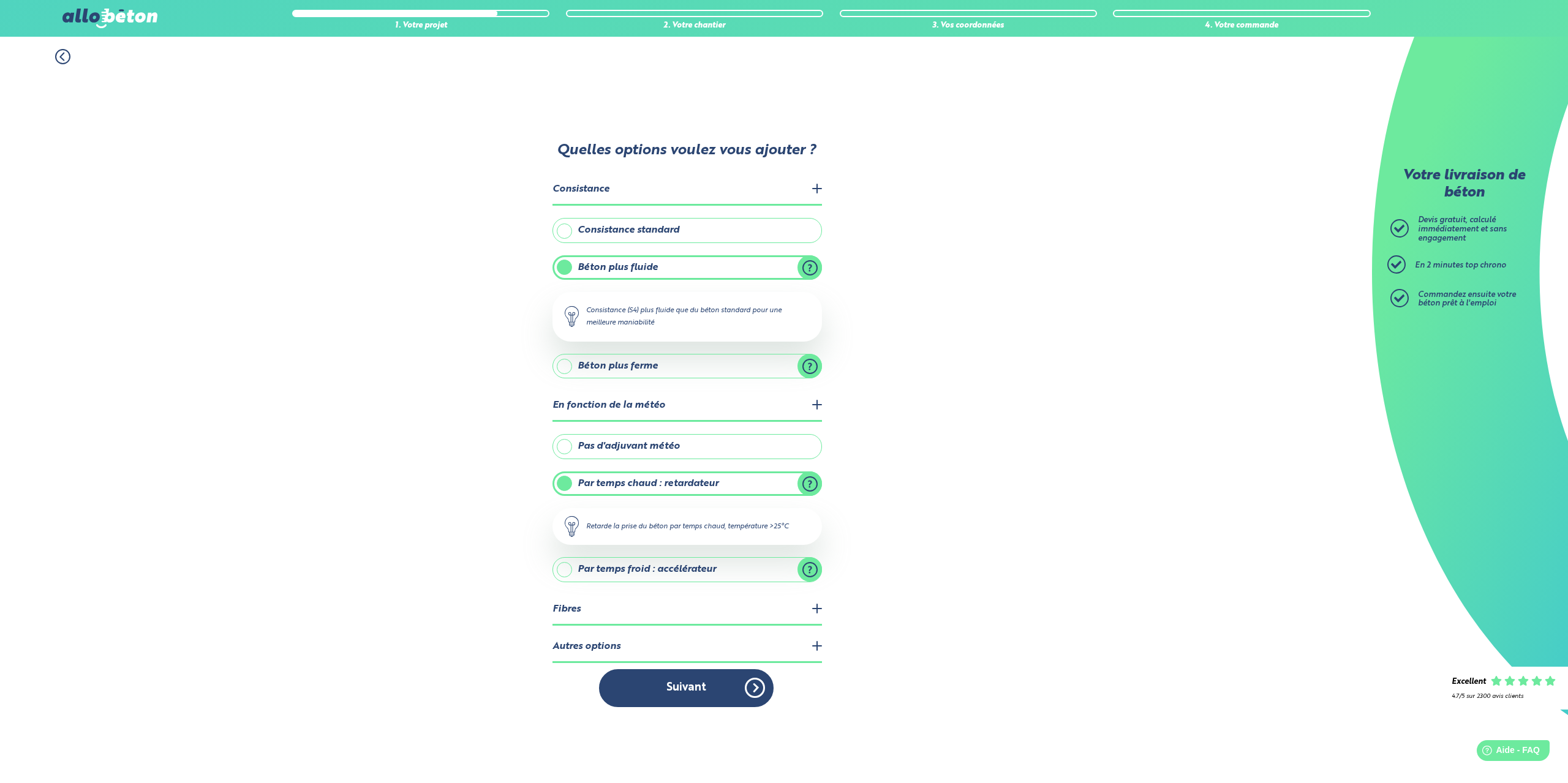
click at [654, 615] on legend "Fibres" at bounding box center [687, 609] width 269 height 31
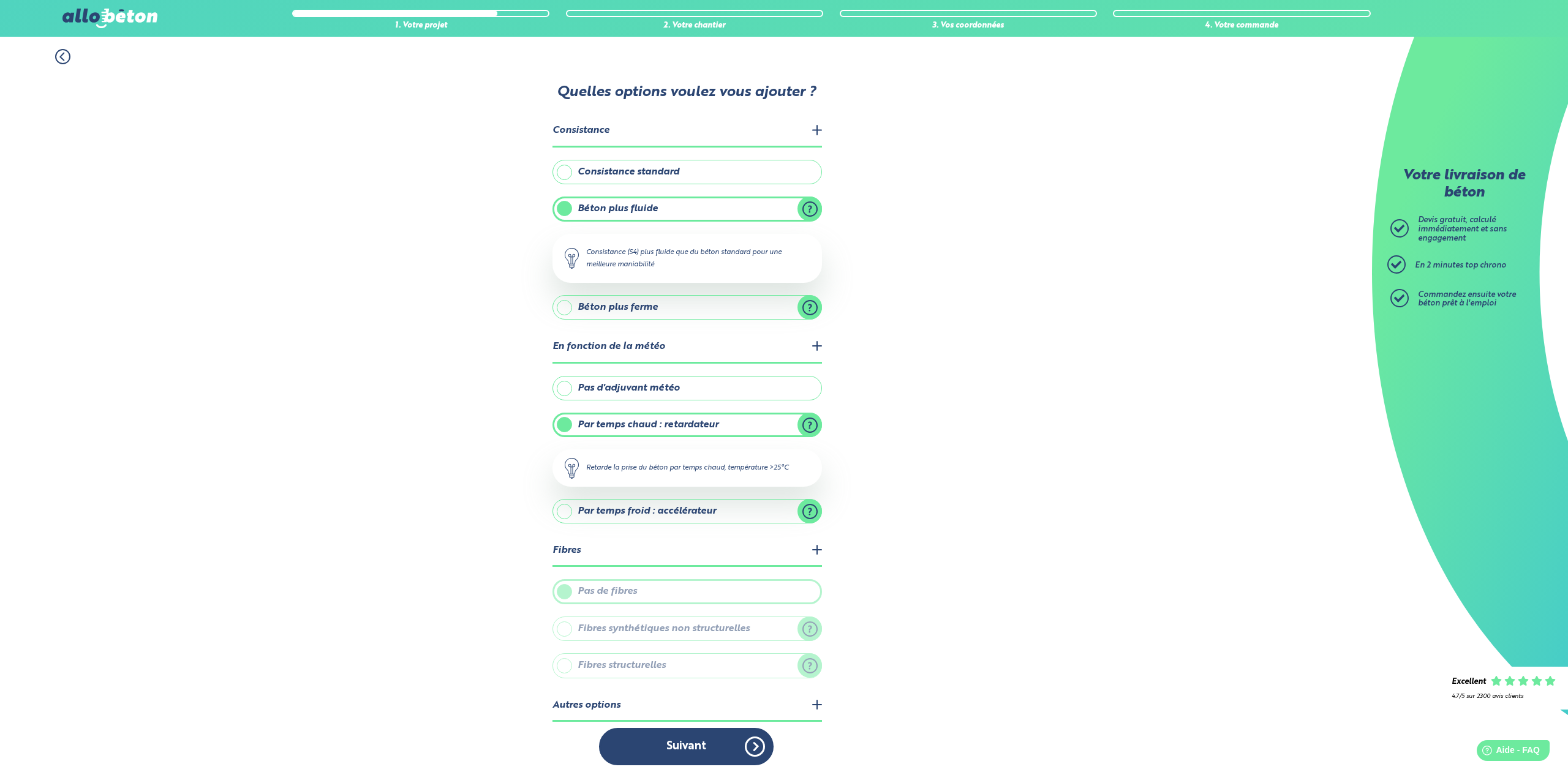
click at [640, 699] on legend "Autres options" at bounding box center [687, 706] width 269 height 31
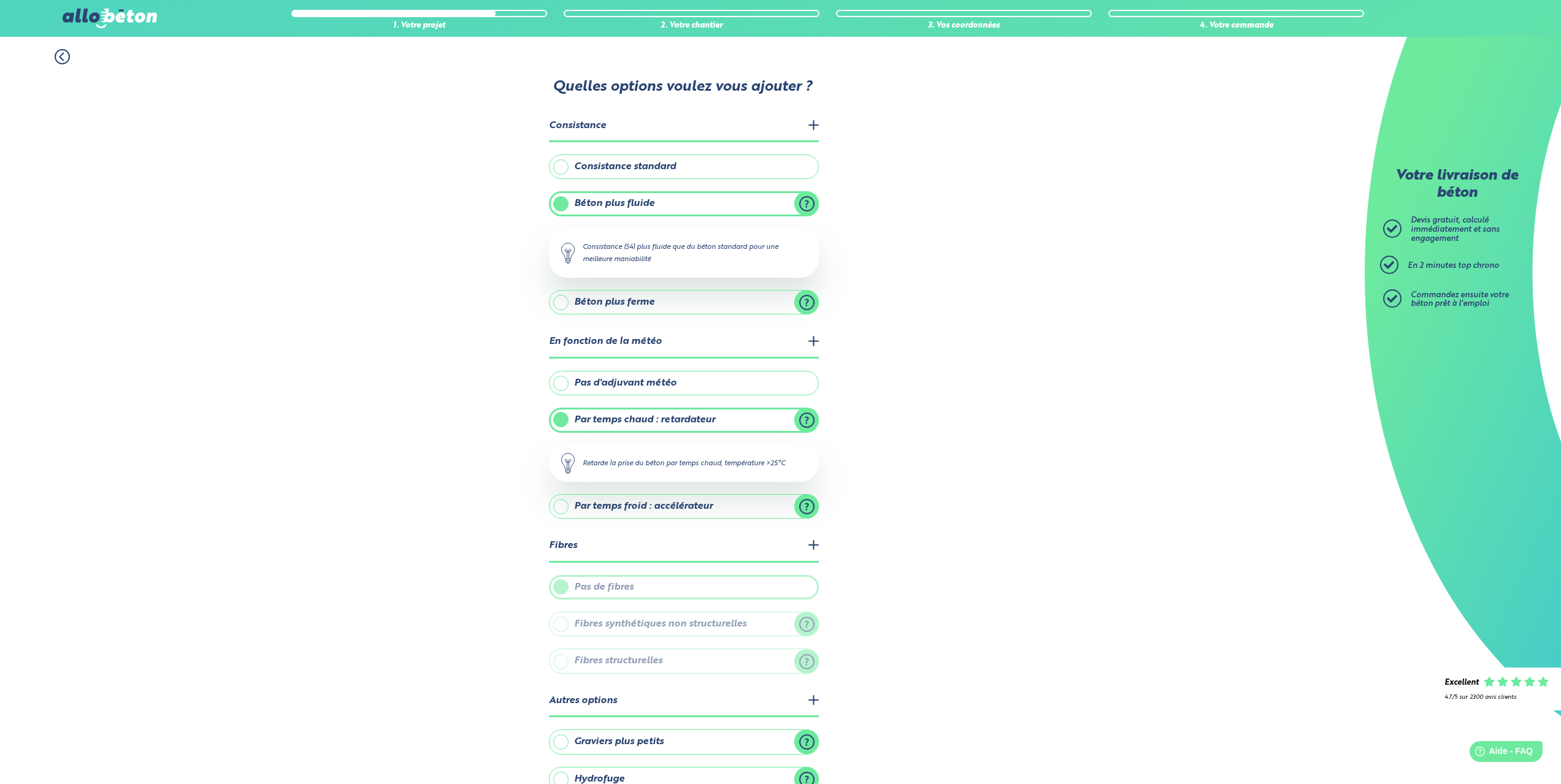
click at [609, 738] on label "Graviers plus petits" at bounding box center [684, 742] width 270 height 25
click at [0, 0] on input "Graviers plus petits" at bounding box center [0, 0] width 0 height 0
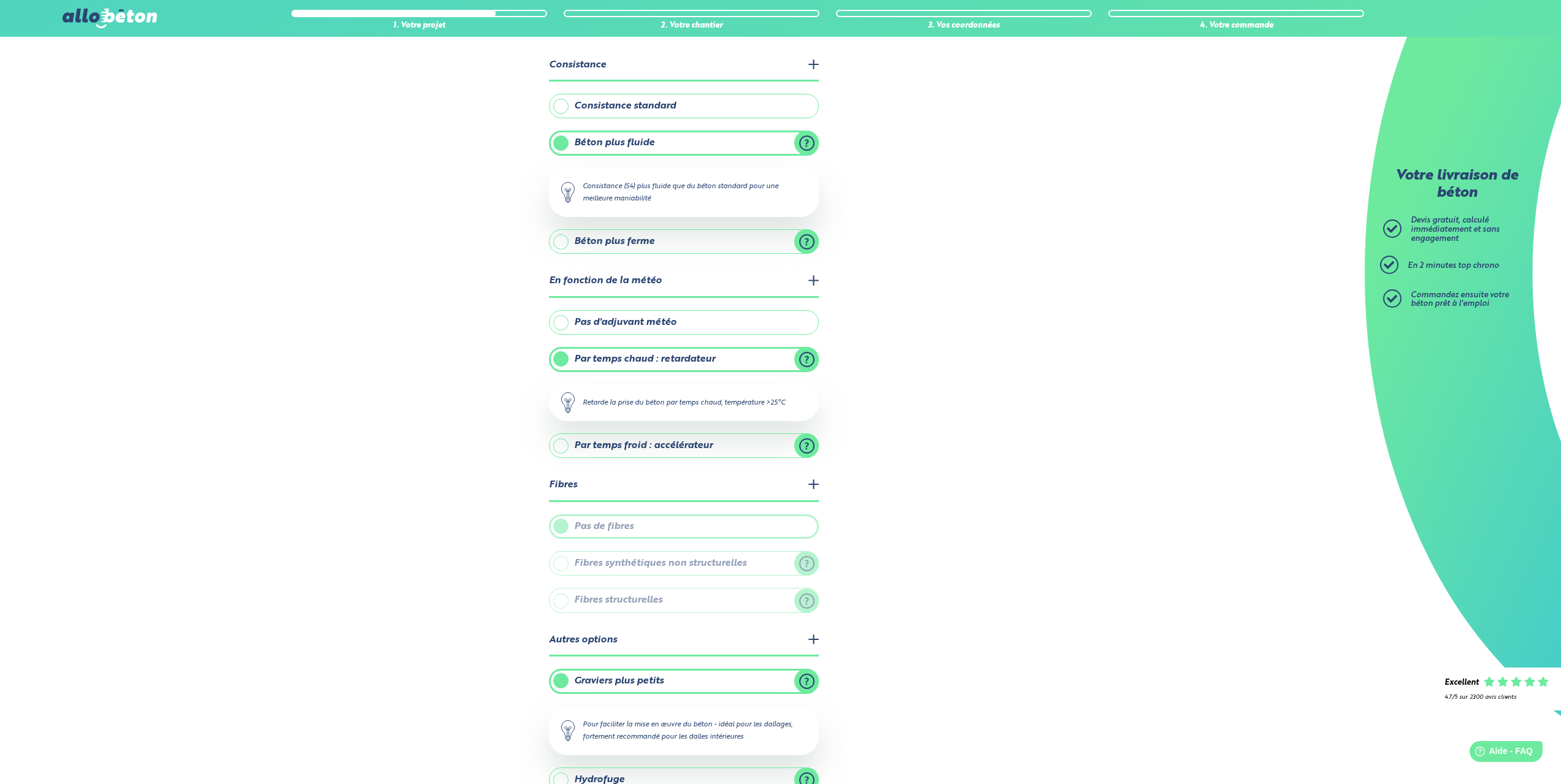
scroll to position [130, 0]
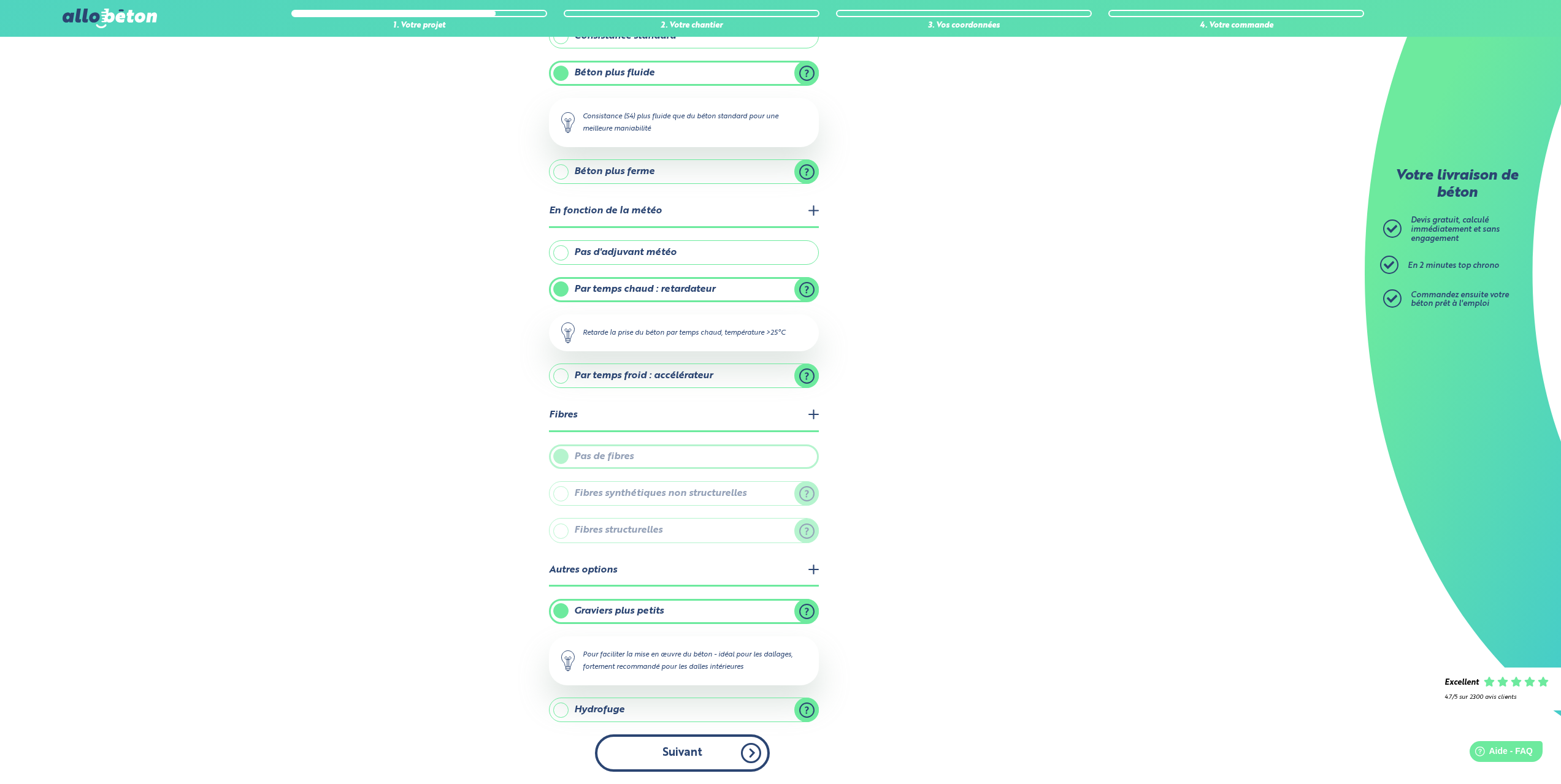
click at [666, 748] on button "Suivant" at bounding box center [682, 753] width 175 height 37
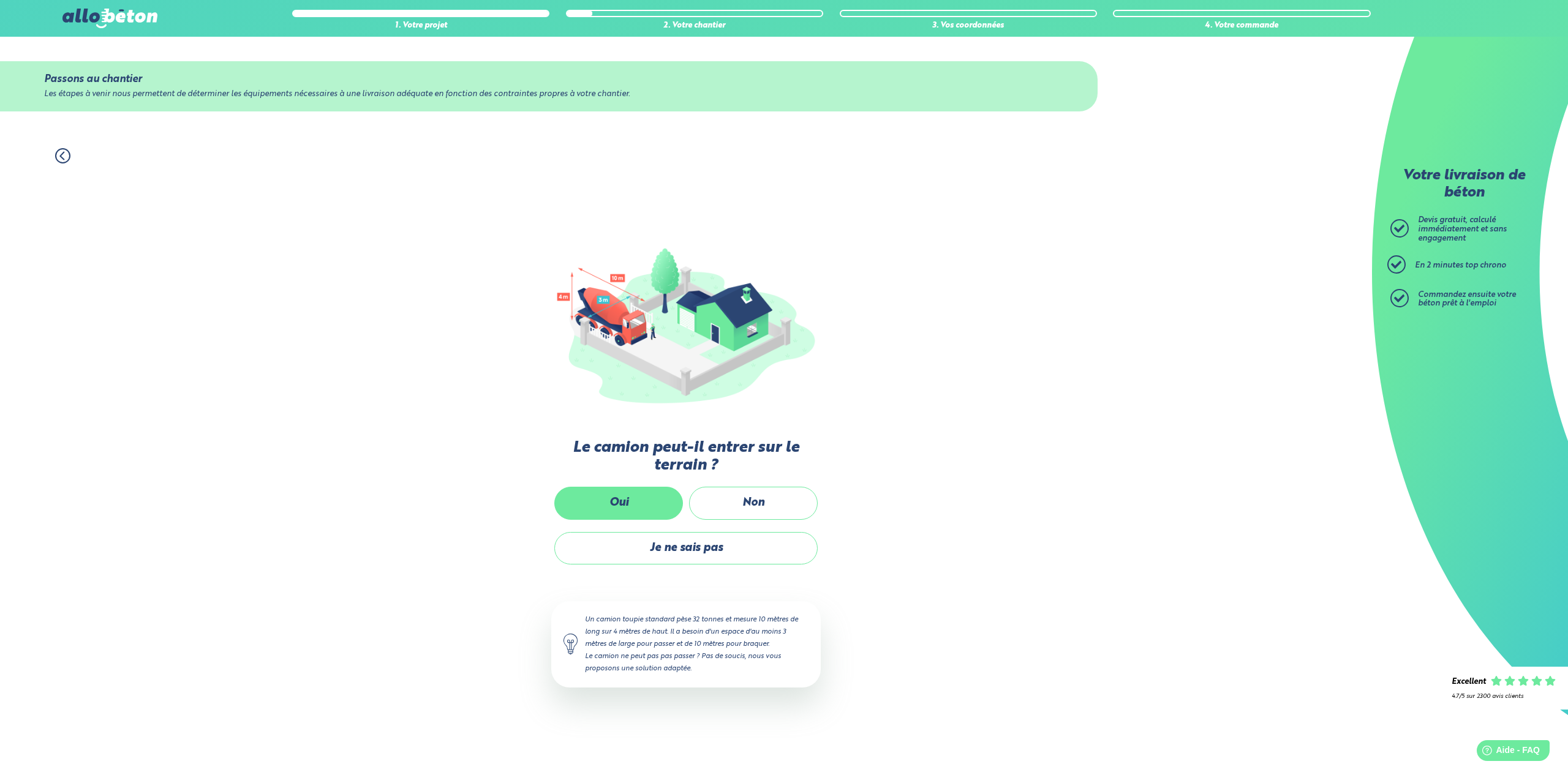
click at [628, 503] on label "Oui" at bounding box center [619, 503] width 129 height 32
click at [0, 0] on input "Oui" at bounding box center [0, 0] width 0 height 0
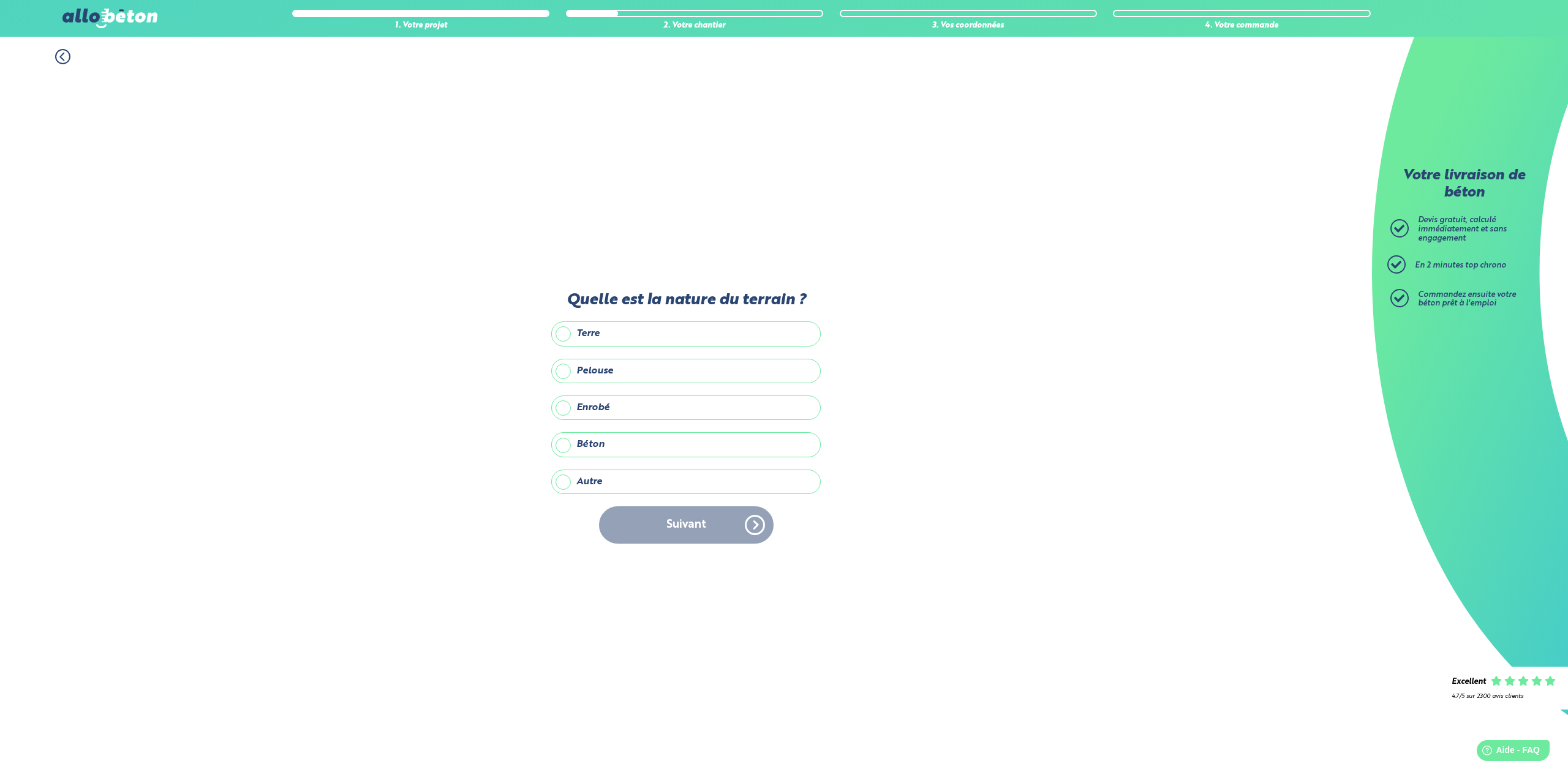
click at [561, 338] on label "Terre" at bounding box center [685, 334] width 269 height 25
click at [0, 0] on input "Terre" at bounding box center [0, 0] width 0 height 0
click at [676, 514] on button "Suivant" at bounding box center [686, 525] width 174 height 37
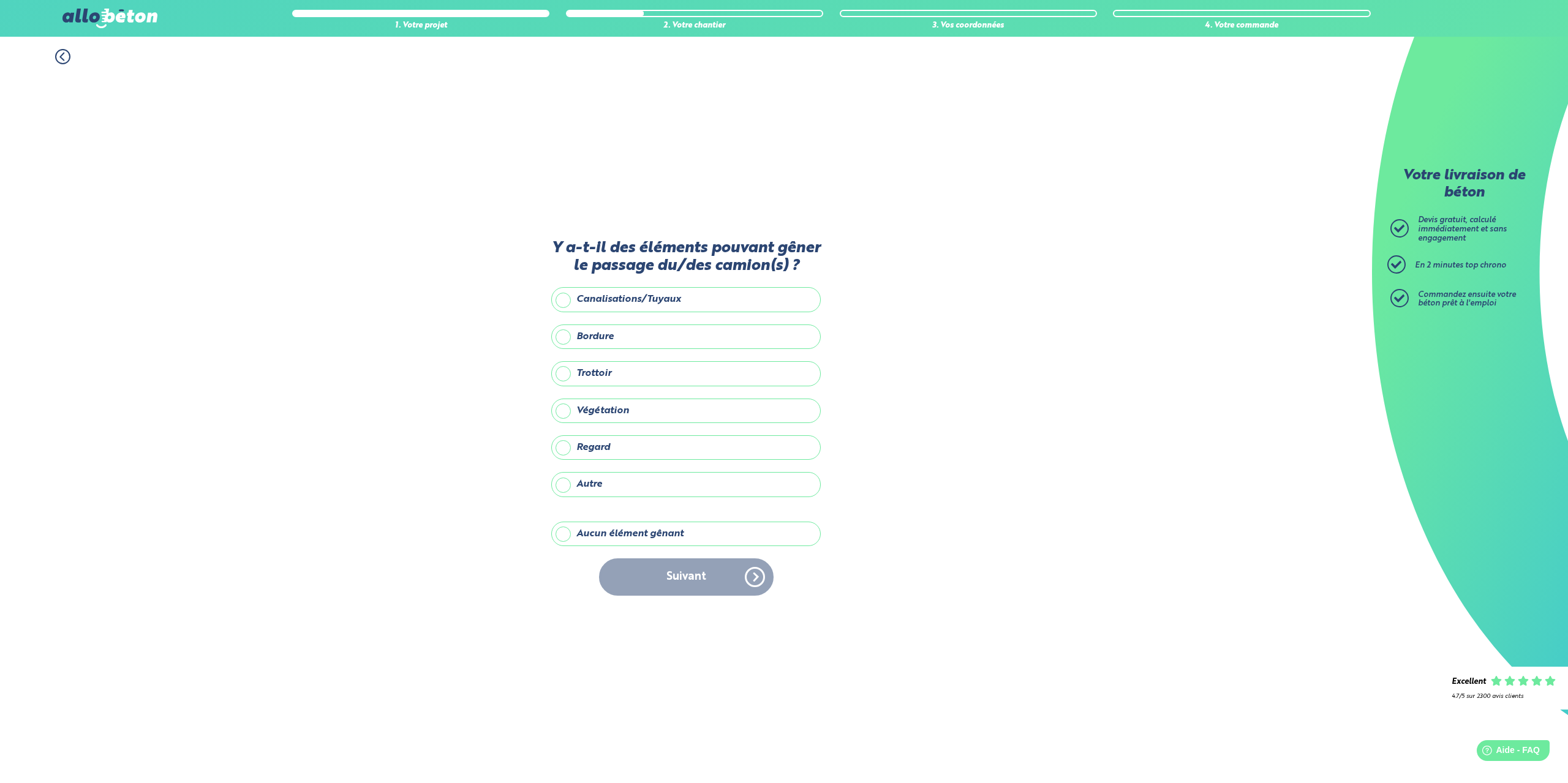
click at [570, 536] on label "Aucun élément gênant" at bounding box center [685, 534] width 269 height 25
click at [0, 0] on input "Aucun élément gênant" at bounding box center [0, 0] width 0 height 0
click at [637, 567] on button "Suivant" at bounding box center [686, 577] width 174 height 37
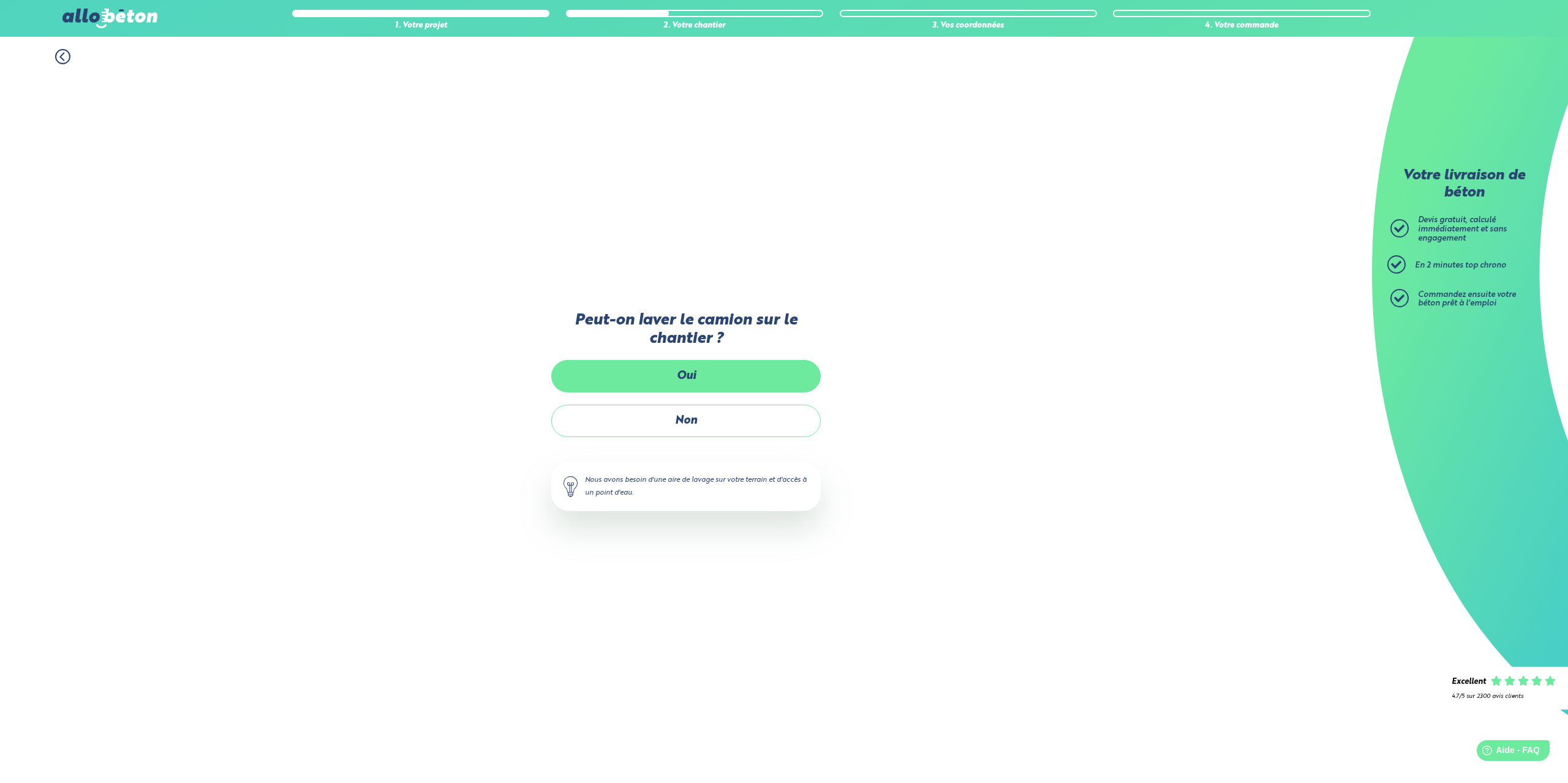
click at [677, 386] on label "Oui" at bounding box center [685, 376] width 269 height 32
click at [0, 0] on input "Oui" at bounding box center [0, 0] width 0 height 0
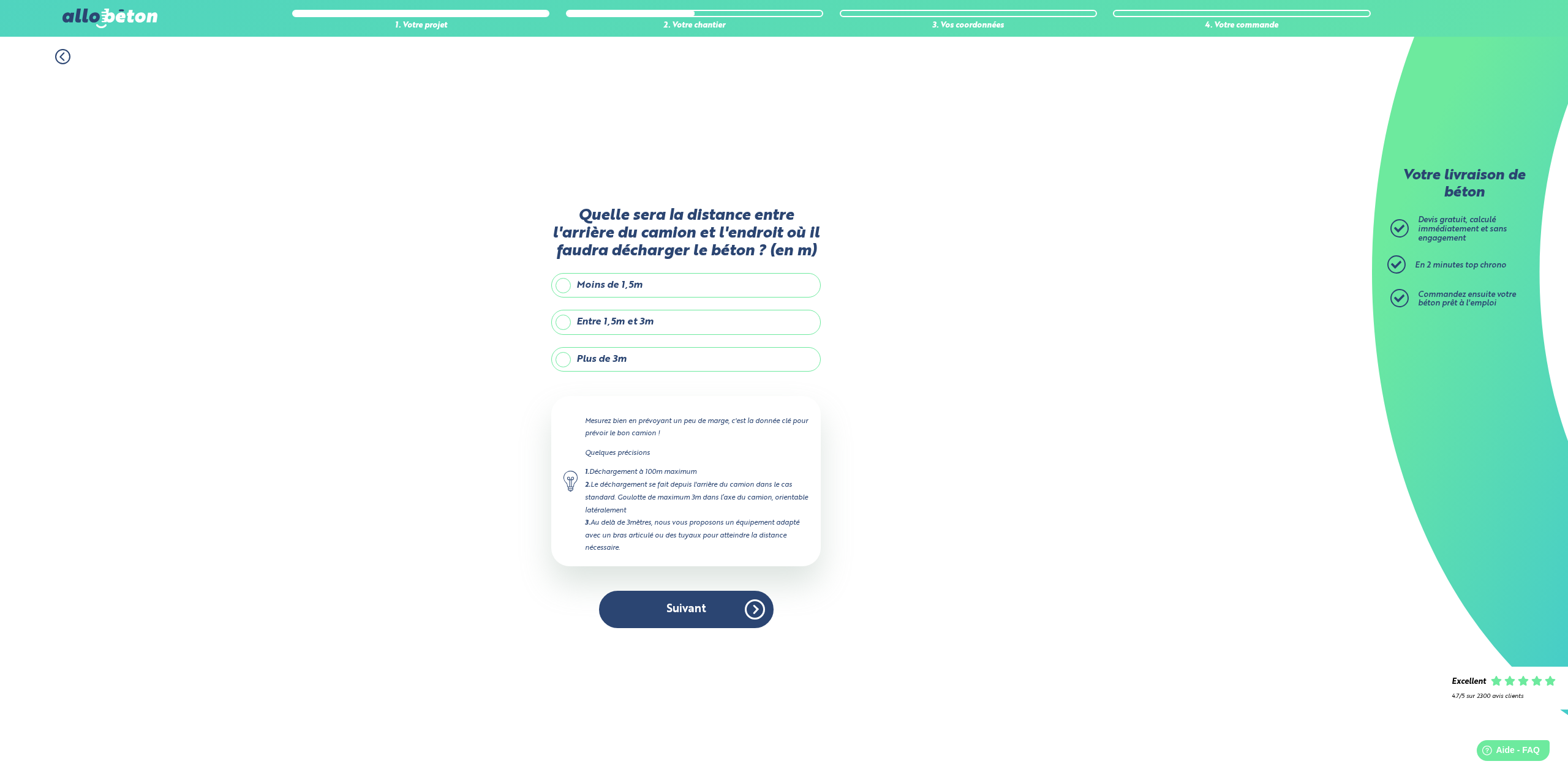
click at [578, 359] on label "Plus de 3m" at bounding box center [685, 359] width 269 height 25
click at [0, 0] on input "Plus de 3m" at bounding box center [0, 0] width 0 height 0
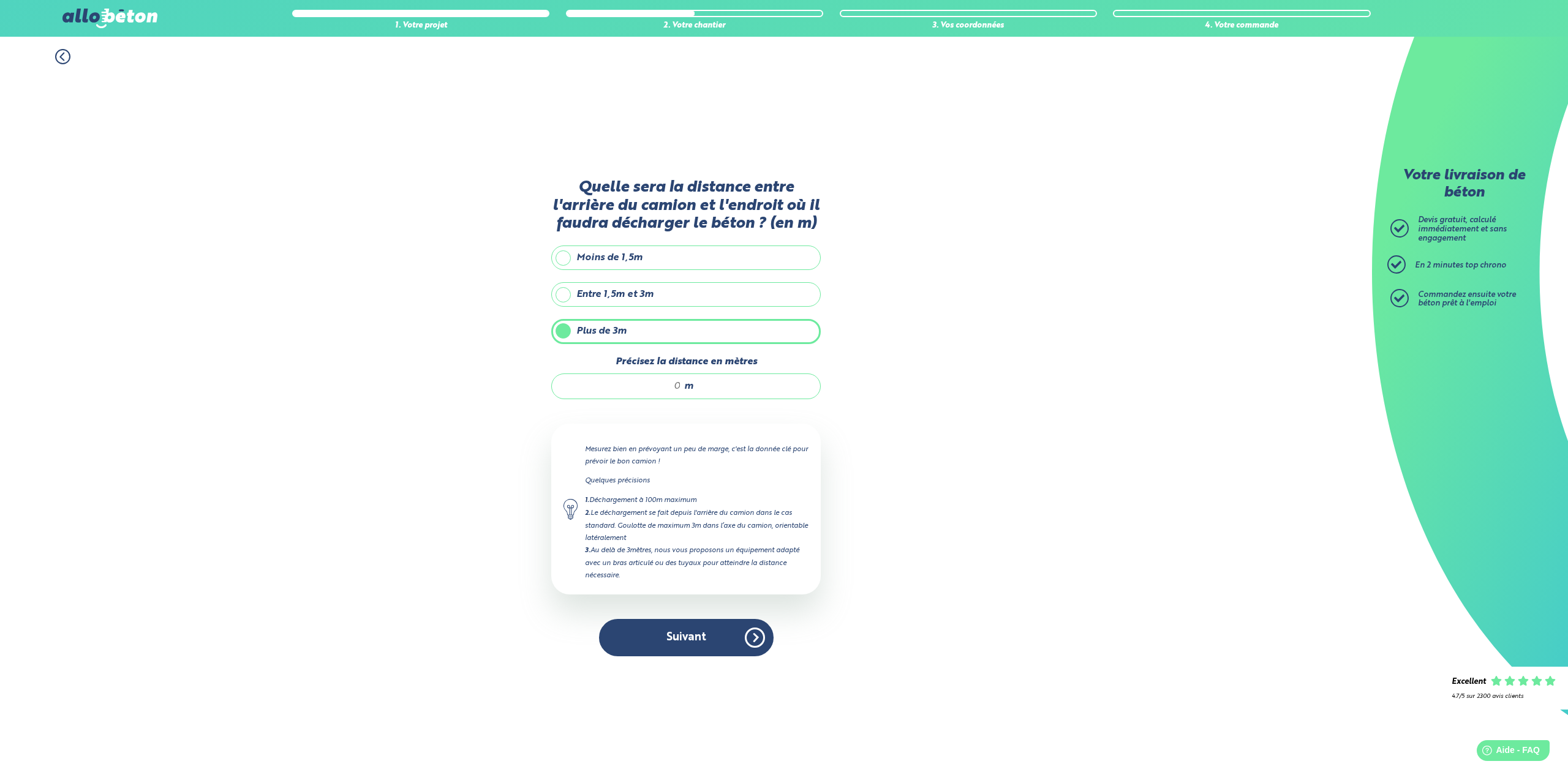
click at [669, 384] on input "Précisez la distance en mètres" at bounding box center [623, 386] width 117 height 12
type input "13"
click at [730, 634] on button "Suivant" at bounding box center [686, 638] width 174 height 37
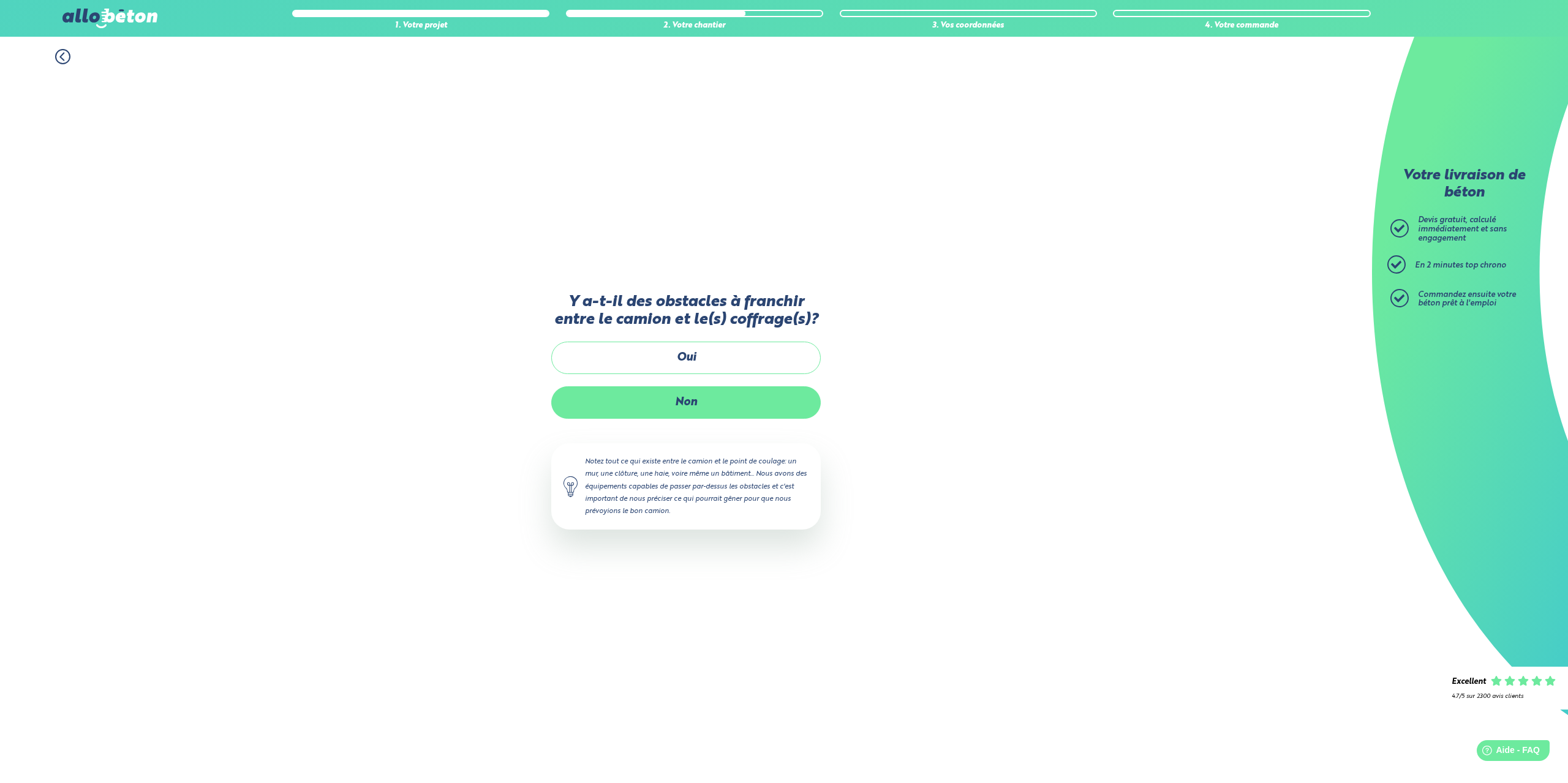
click at [699, 401] on label "Non" at bounding box center [685, 402] width 269 height 32
click at [0, 0] on input "Non" at bounding box center [0, 0] width 0 height 0
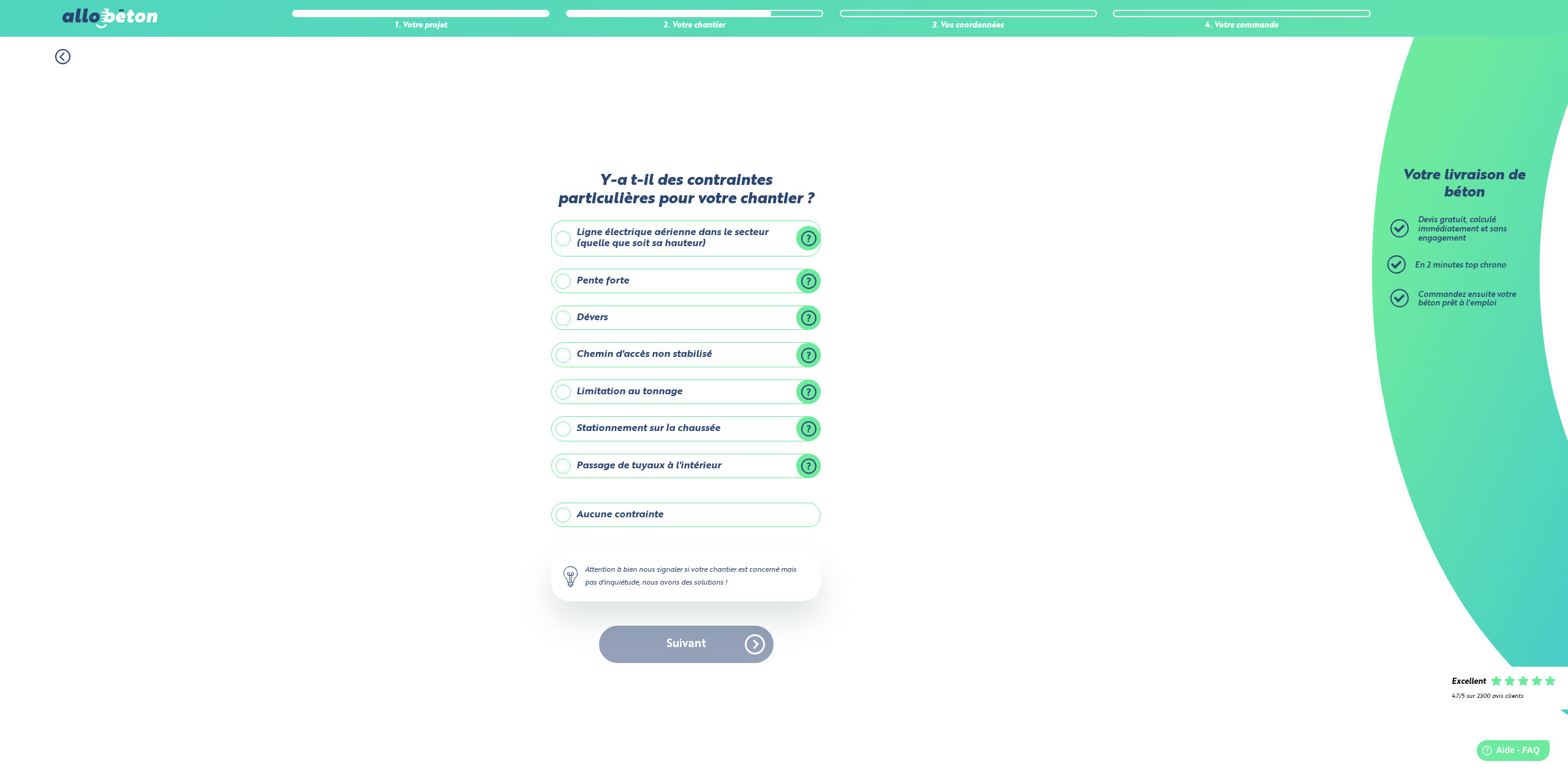
click at [612, 517] on label "Aucune contrainte" at bounding box center [685, 515] width 269 height 25
click at [0, 0] on input "Aucune contrainte" at bounding box center [0, 0] width 0 height 0
click at [677, 636] on button "Suivant" at bounding box center [686, 645] width 174 height 37
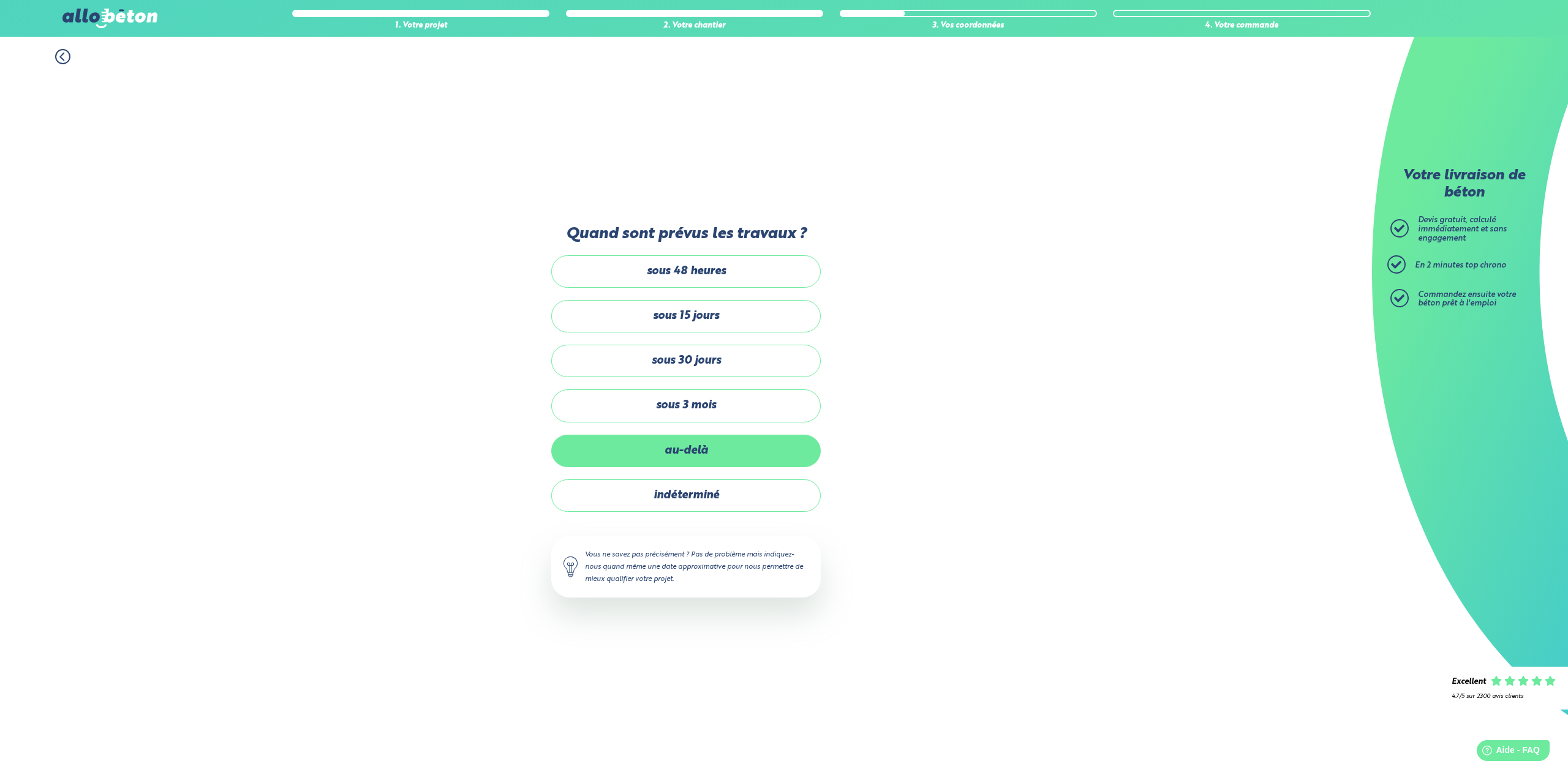
click at [671, 463] on label "au-delà" at bounding box center [685, 450] width 269 height 32
click at [0, 0] on input "au-delà" at bounding box center [0, 0] width 0 height 0
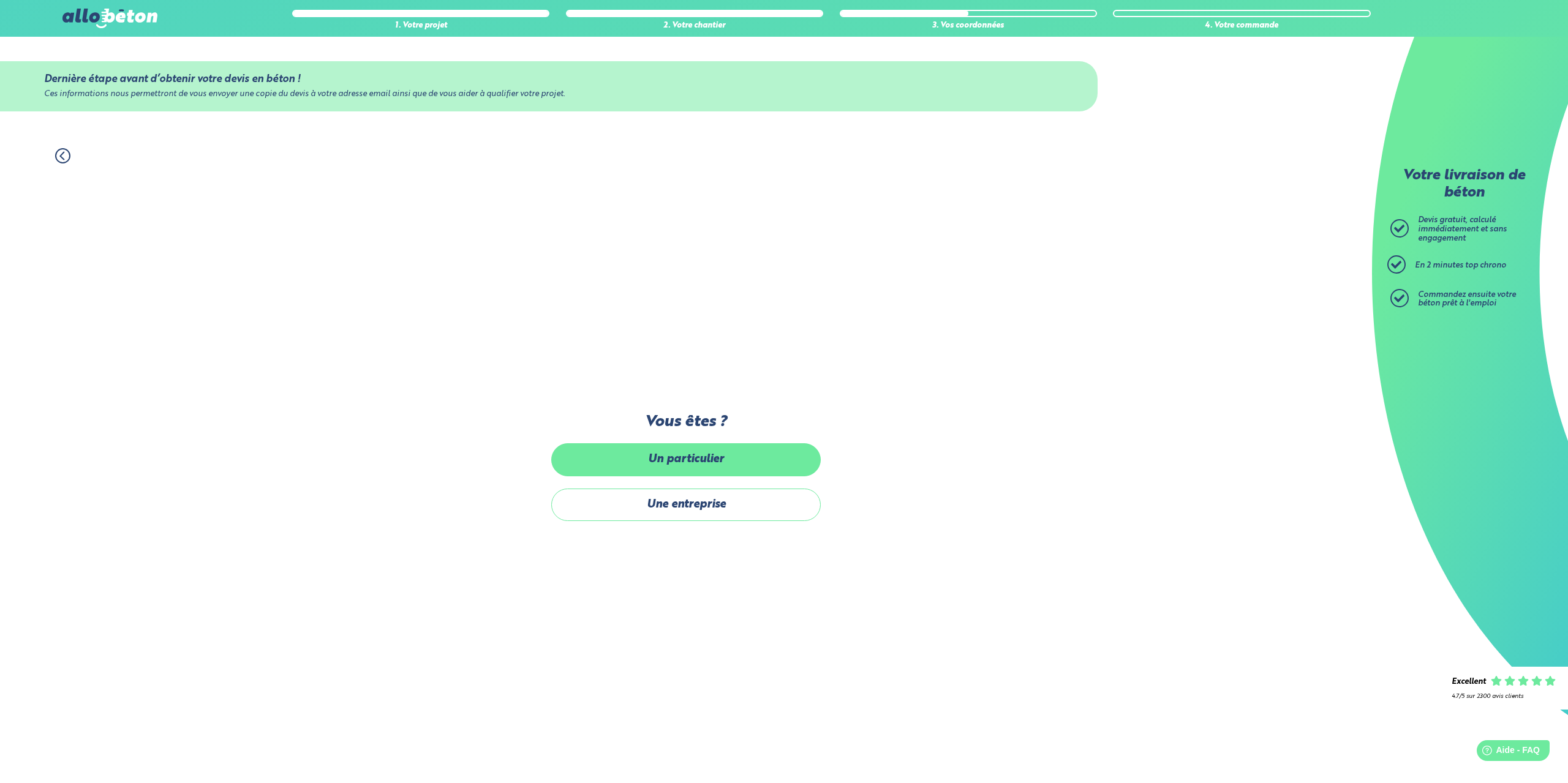
click at [671, 464] on label "Un particulier" at bounding box center [685, 459] width 269 height 32
click at [0, 0] on input "Un particulier" at bounding box center [0, 0] width 0 height 0
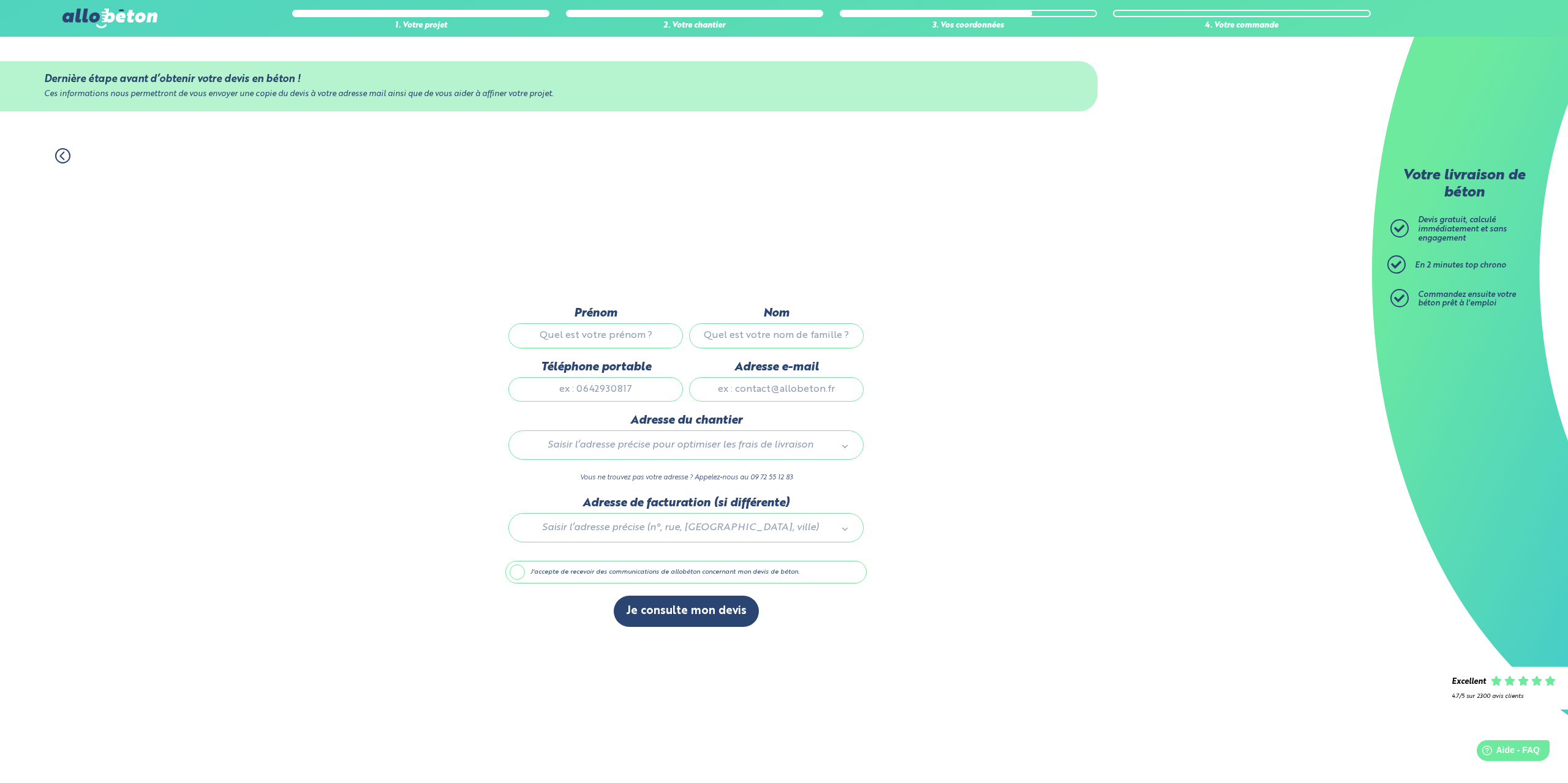
click at [618, 347] on input "Prénom" at bounding box center [595, 336] width 174 height 25
type input "Lucas"
type input "Turcaud"
type input "0789611107"
type input "lucasturcaud@hotmail.fr"
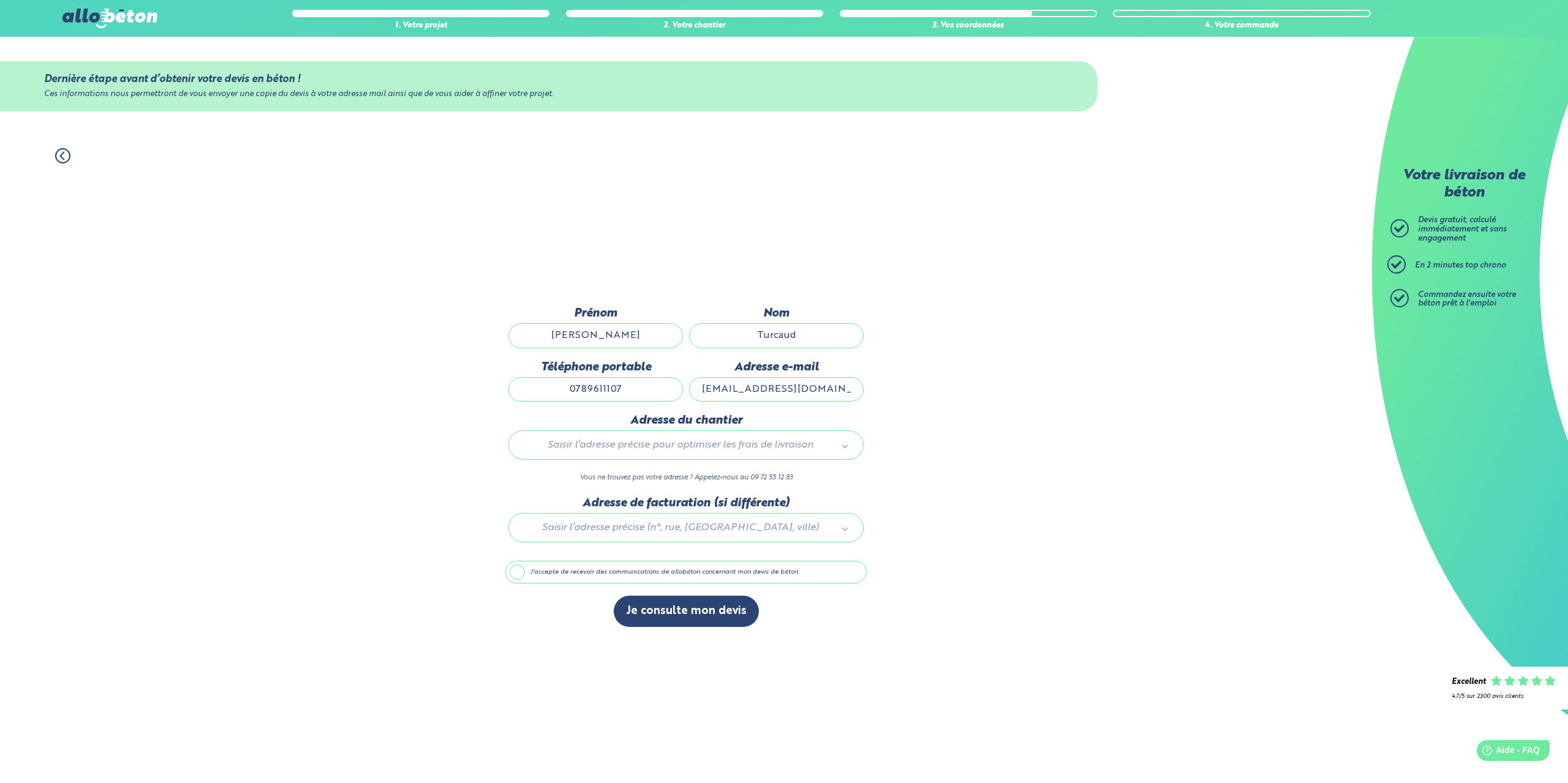
type input "34B rue de l'infirmerie"
click at [779, 395] on input "lucasturcaud@hotmail.fr" at bounding box center [776, 390] width 174 height 25
type input "lucasturcaudu79@gmail.com"
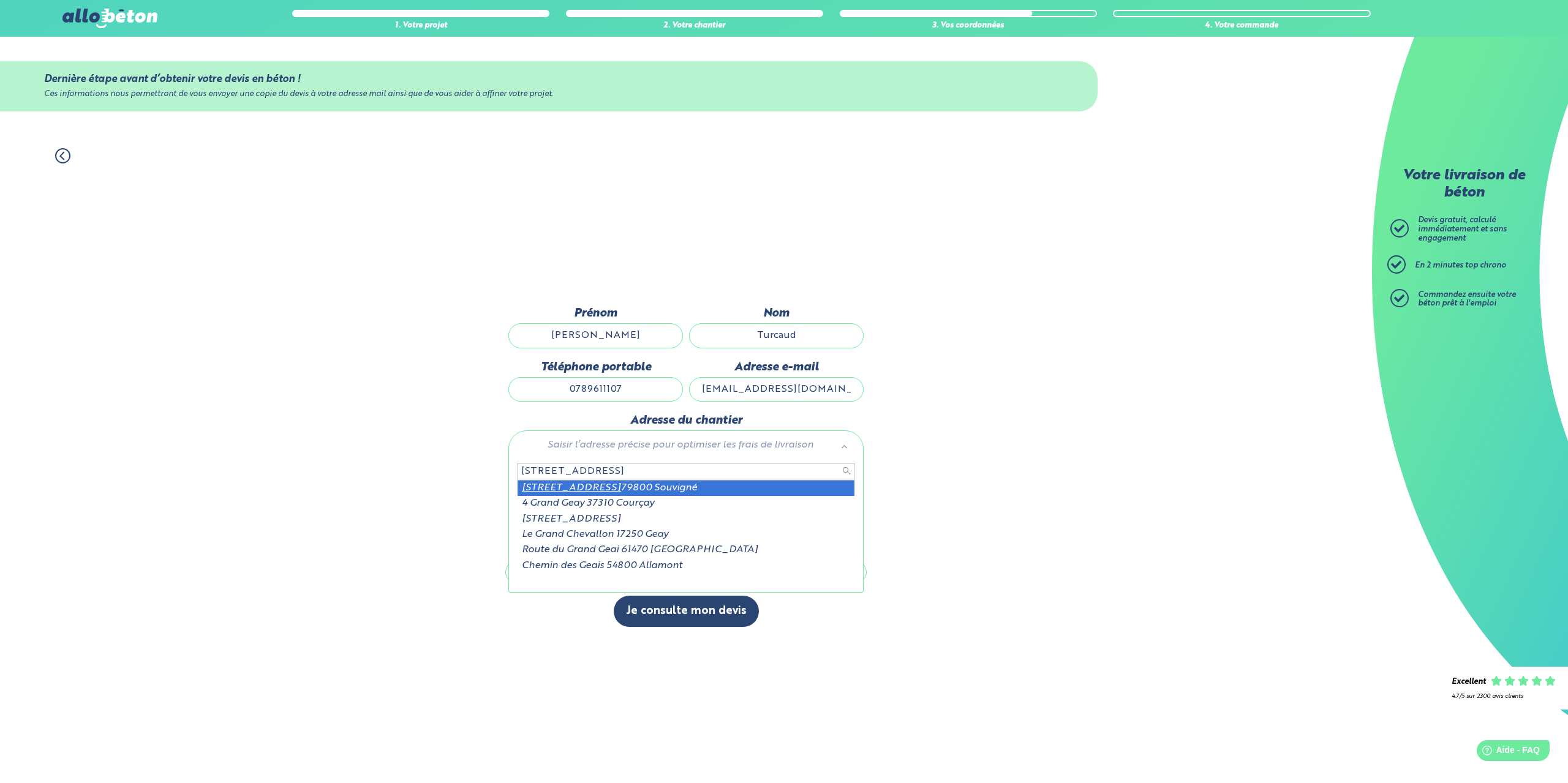
type input "4 chemin du grand geay"
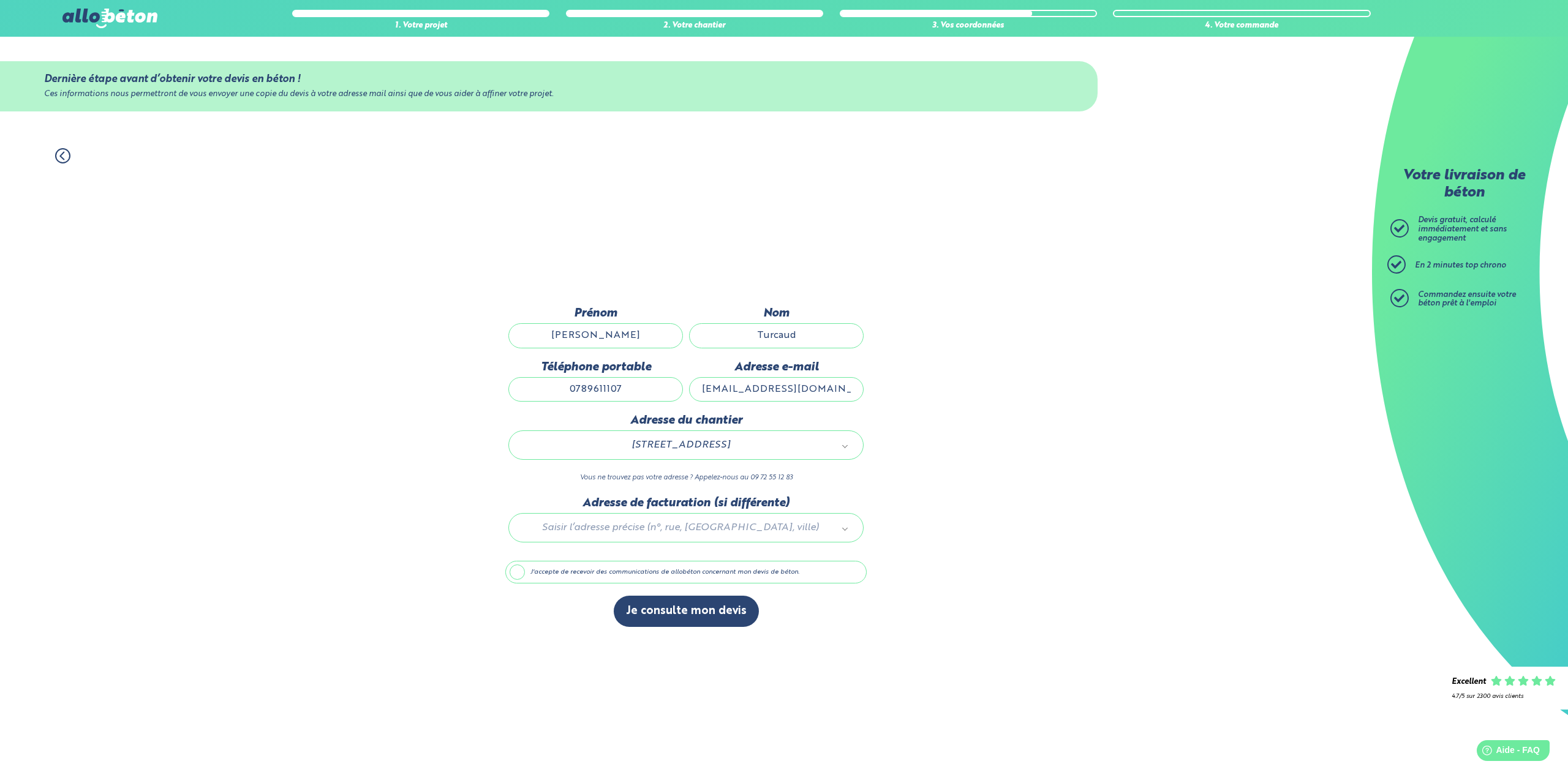
click at [651, 523] on div at bounding box center [686, 525] width 362 height 58
click at [532, 573] on label "J'accepte de recevoir des communications de allobéton concernant mon devis de b…" at bounding box center [686, 573] width 362 height 23
click at [0, 0] on input "J'accepte de recevoir des communications de allobéton concernant mon devis de b…" at bounding box center [0, 0] width 0 height 0
click at [685, 616] on button "Je consulte mon devis" at bounding box center [686, 611] width 145 height 31
